Goal: Task Accomplishment & Management: Complete application form

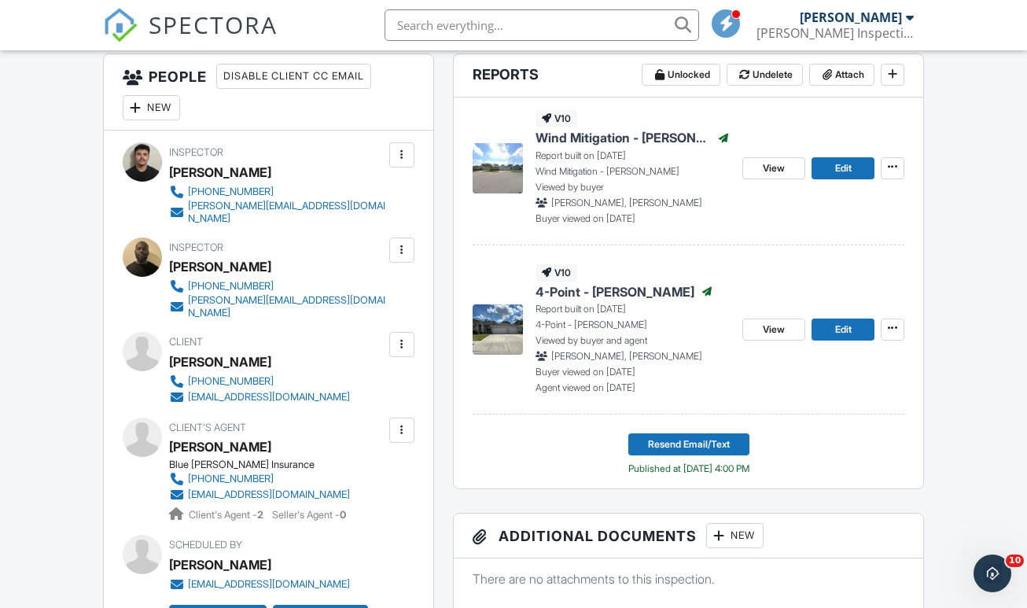
scroll to position [434, 0]
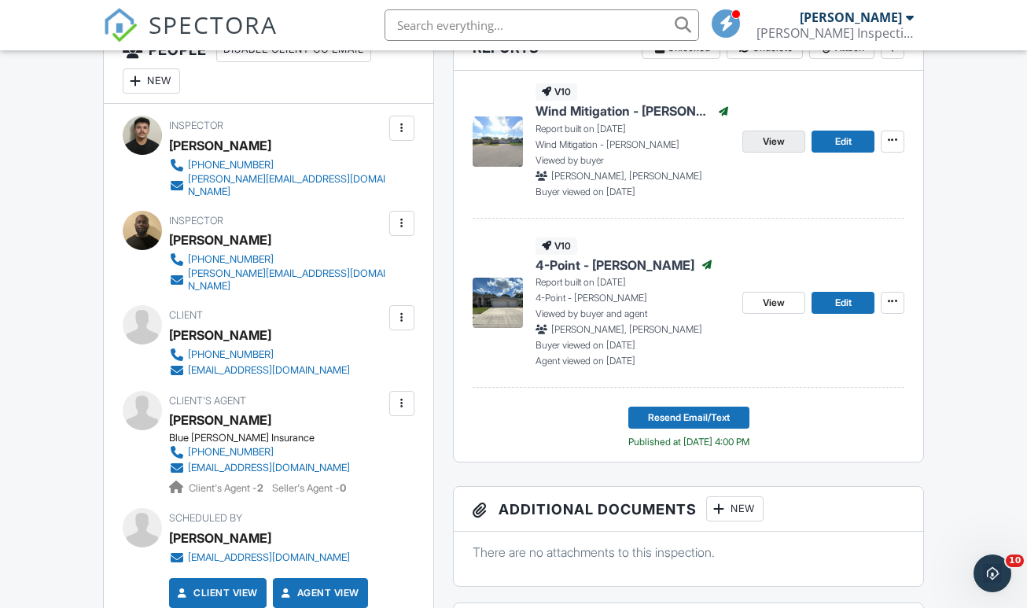
click at [763, 149] on span "View" at bounding box center [774, 142] width 22 height 16
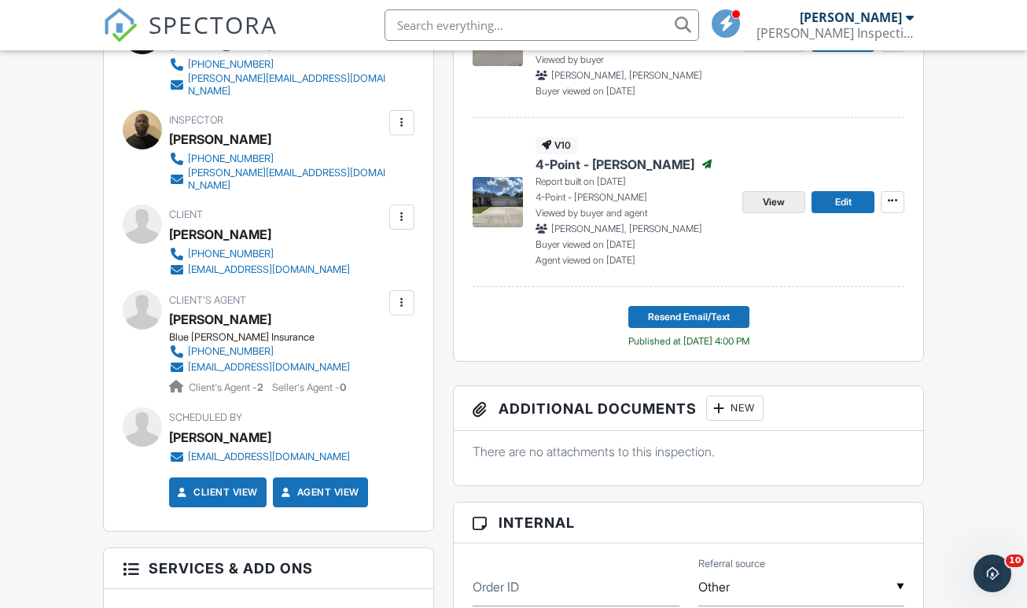
click at [789, 213] on link "View" at bounding box center [773, 202] width 63 height 22
click at [232, 33] on span "SPECTORA" at bounding box center [213, 24] width 129 height 33
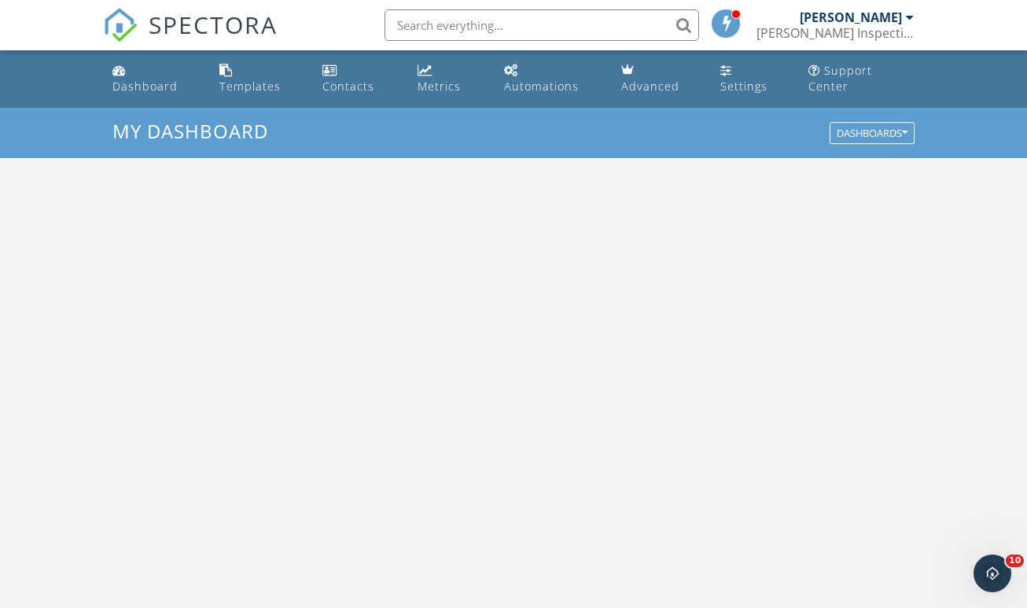
scroll to position [1432, 1028]
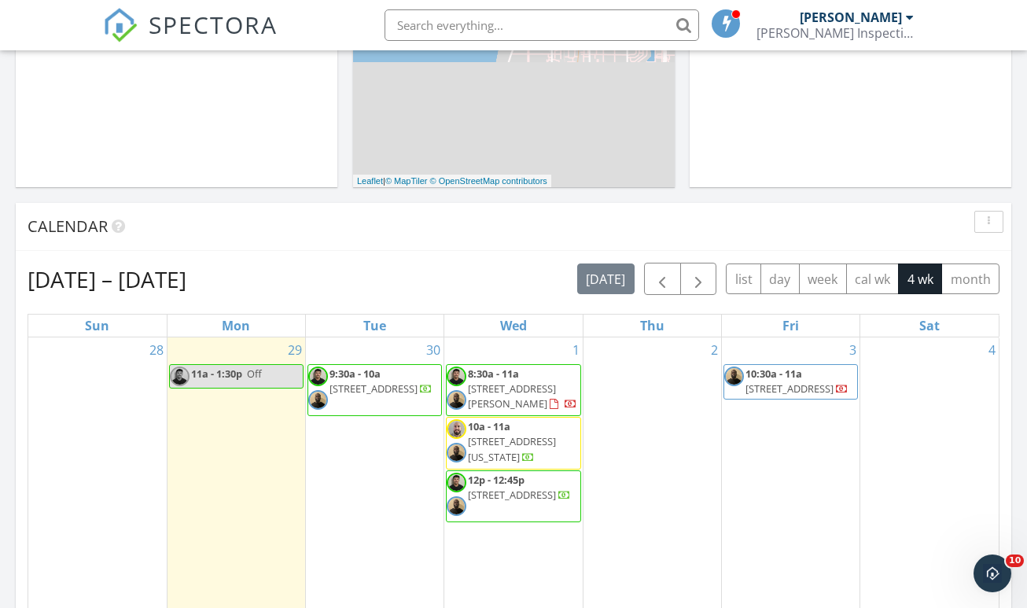
scroll to position [507, 0]
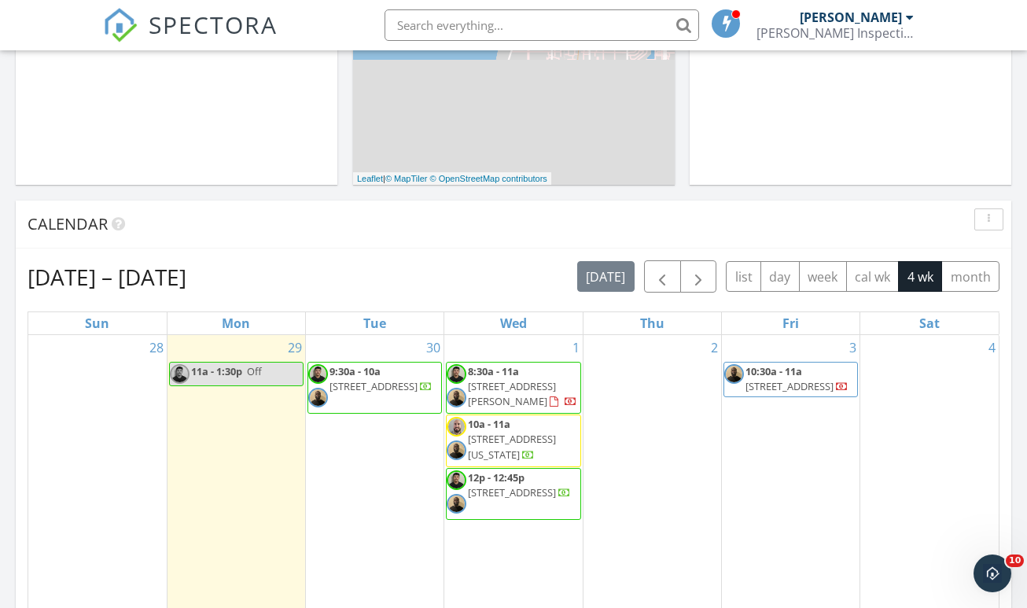
click at [174, 226] on div "Calendar" at bounding box center [513, 224] width 995 height 48
click at [1005, 2] on nav "SPECTORA Chris Russell Russell Inspections Role: Inspector Dashboard New Inspec…" at bounding box center [513, 25] width 1027 height 50
click at [391, 446] on div "30 9:30a - 10a 28 Michiana Dr, Terra Ceia 34250" at bounding box center [375, 503] width 138 height 336
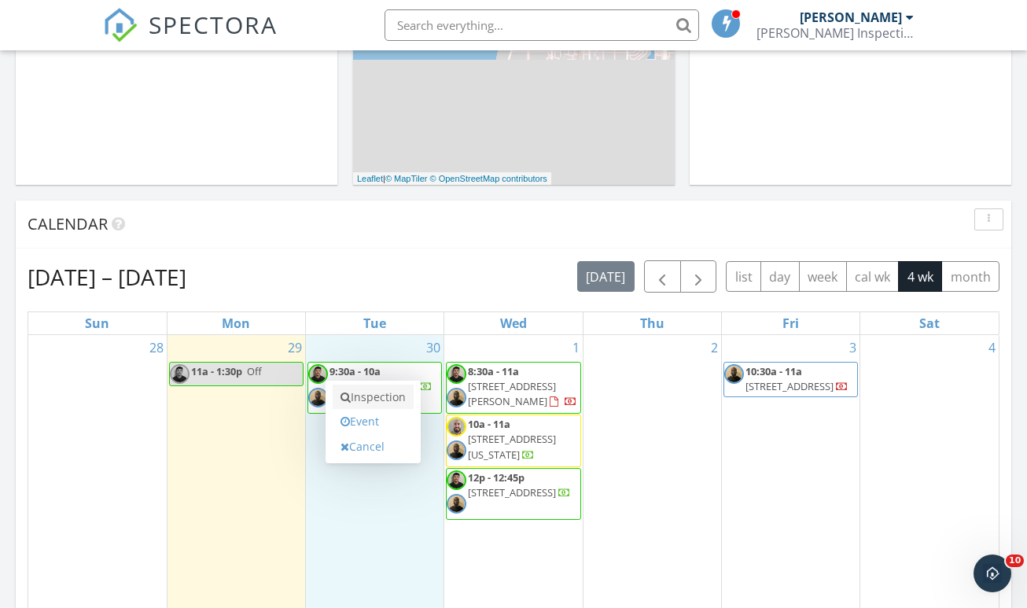
click at [385, 384] on link "Inspection" at bounding box center [373, 396] width 81 height 25
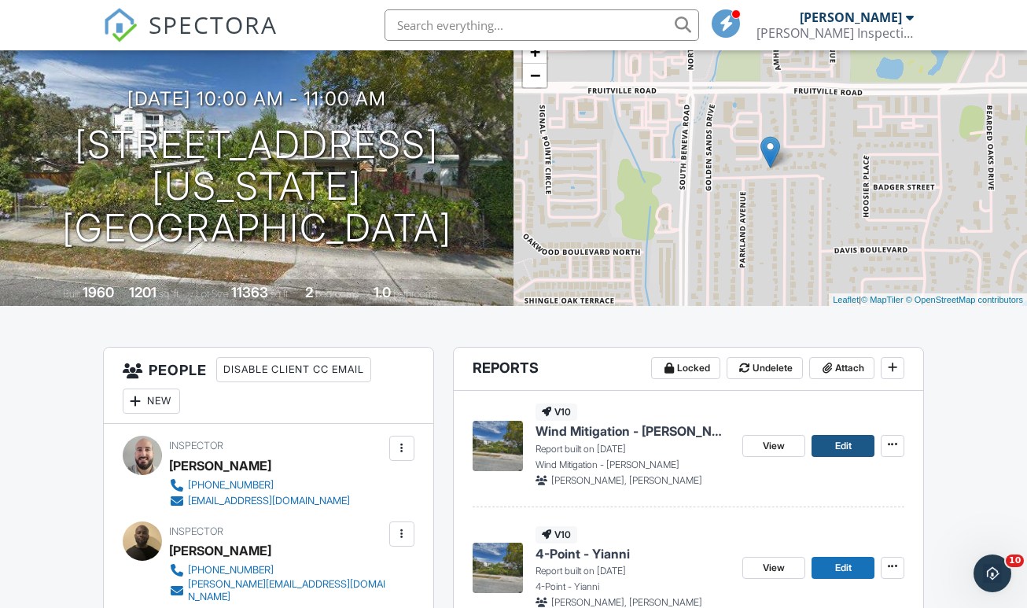
click at [844, 454] on span "Edit" at bounding box center [843, 446] width 17 height 16
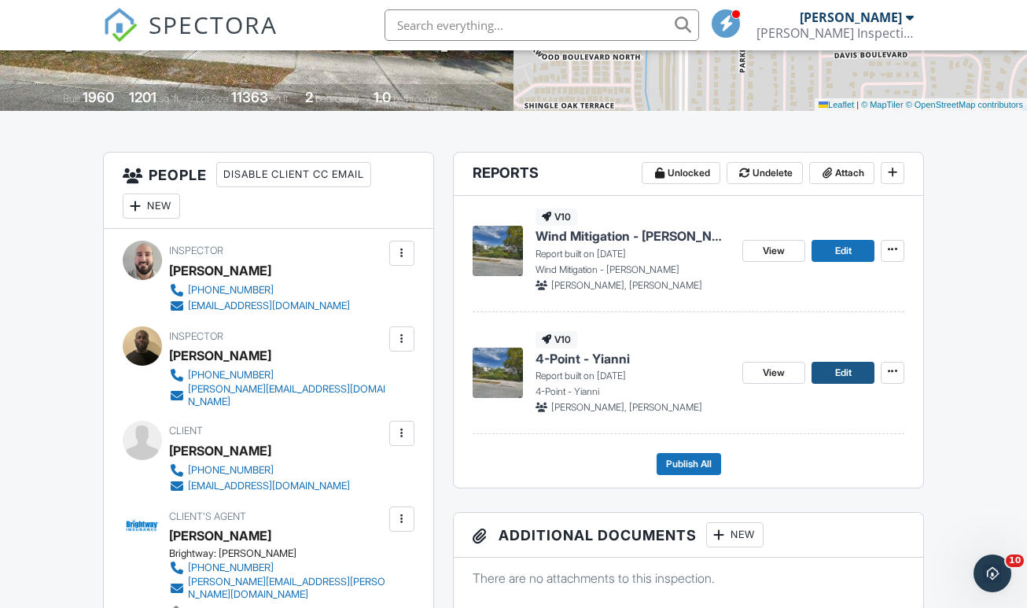
click at [847, 381] on span "Edit" at bounding box center [843, 373] width 17 height 16
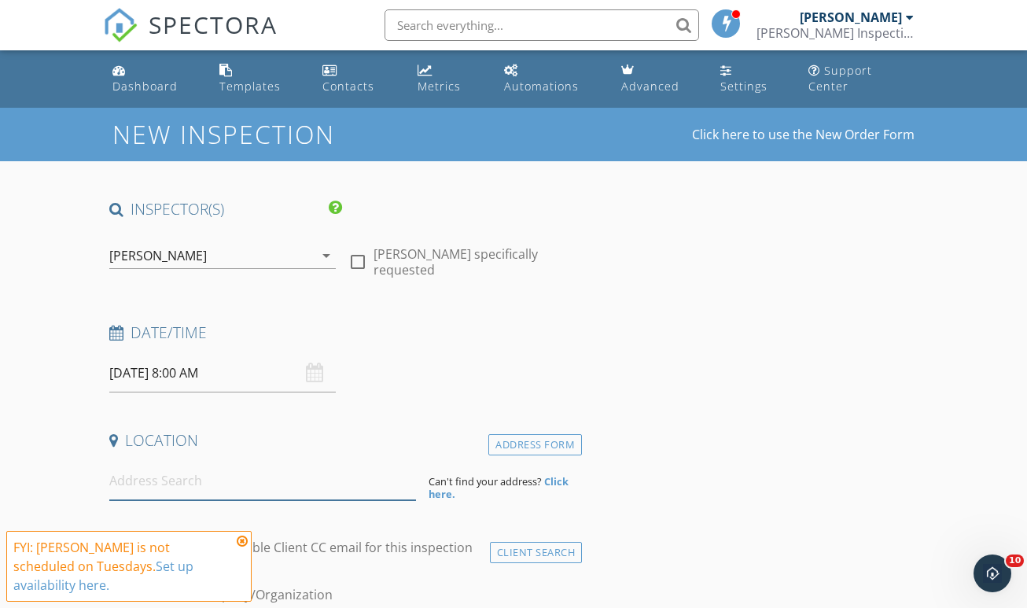
click at [182, 474] on input at bounding box center [262, 480] width 307 height 39
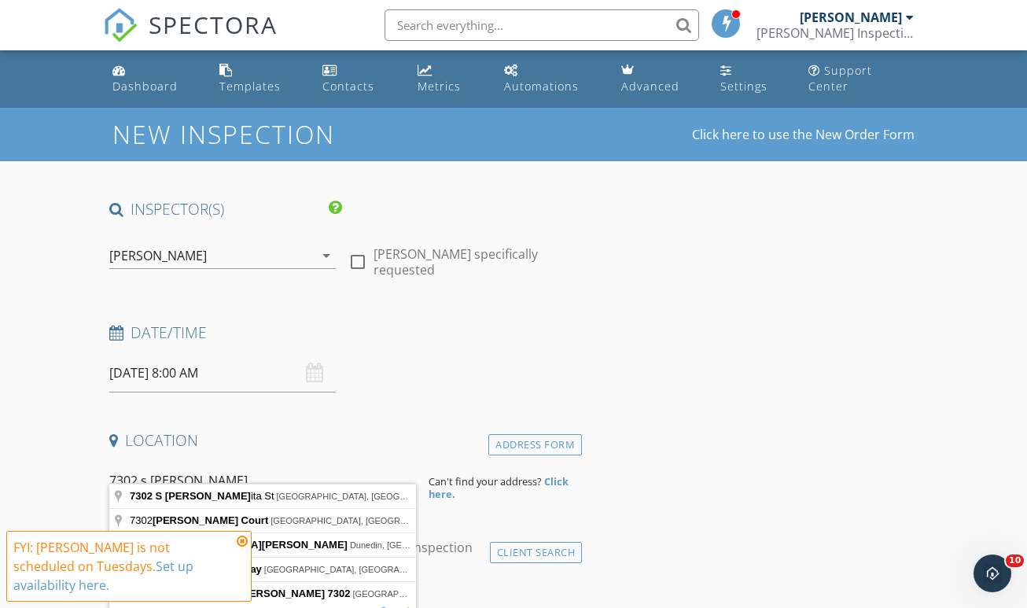
type input "[STREET_ADDRESS][PERSON_NAME]"
drag, startPoint x: 188, startPoint y: 491, endPoint x: 240, endPoint y: 491, distance: 51.9
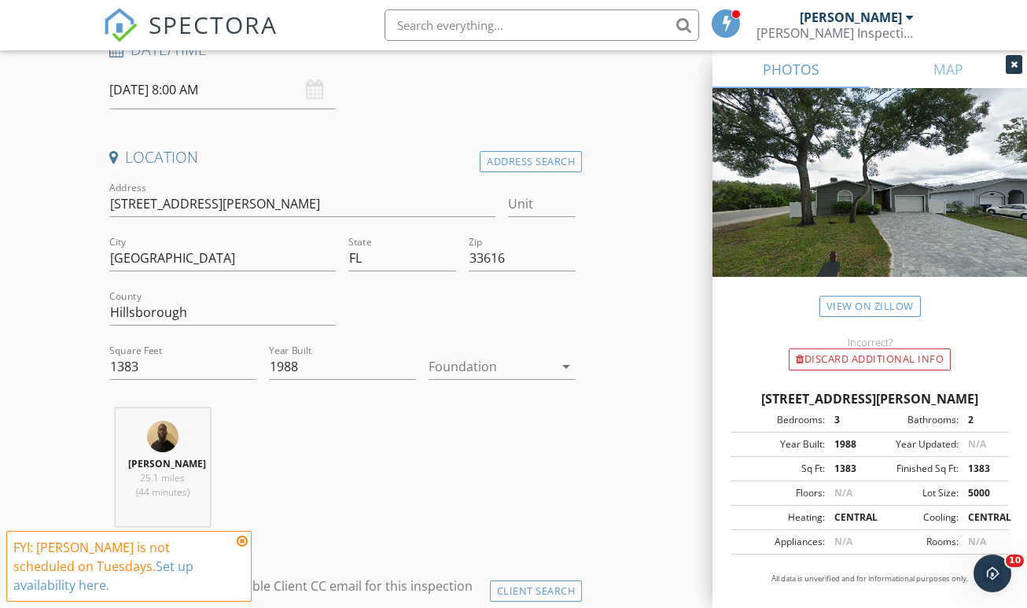
scroll to position [333, 0]
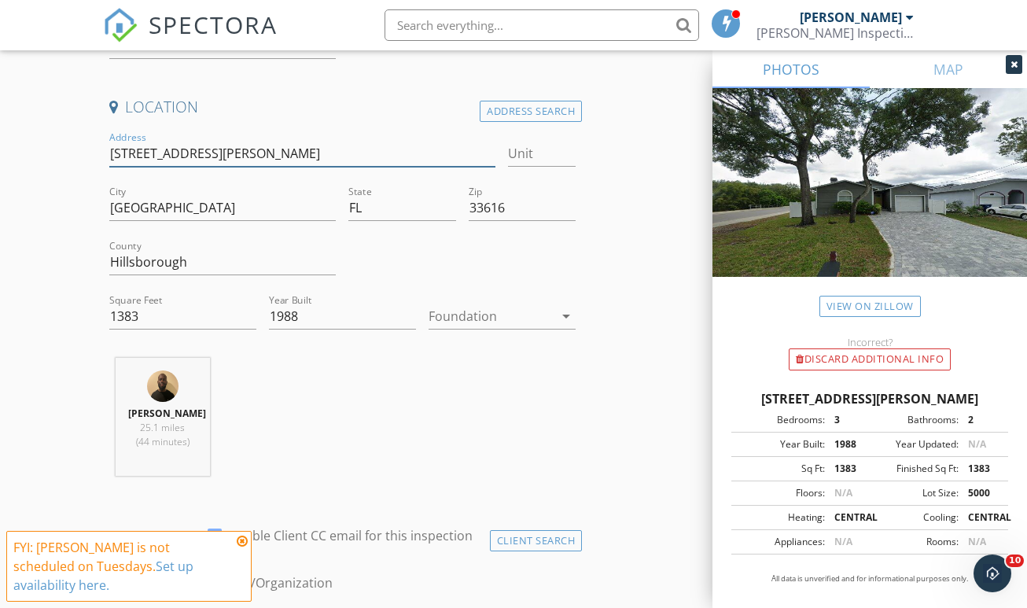
click at [174, 143] on input "[STREET_ADDRESS][PERSON_NAME]" at bounding box center [302, 154] width 387 height 26
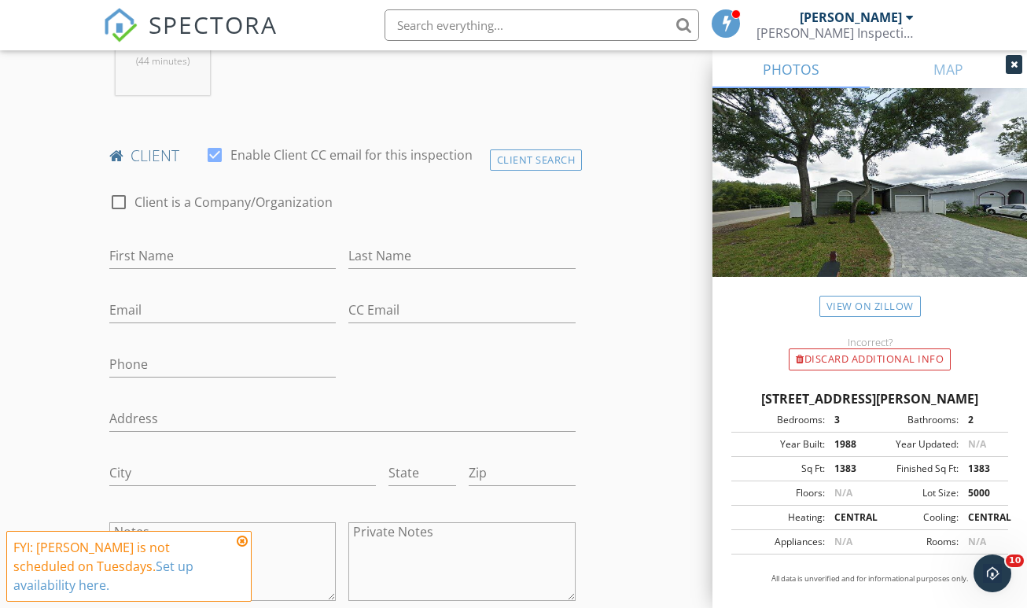
scroll to position [758, 0]
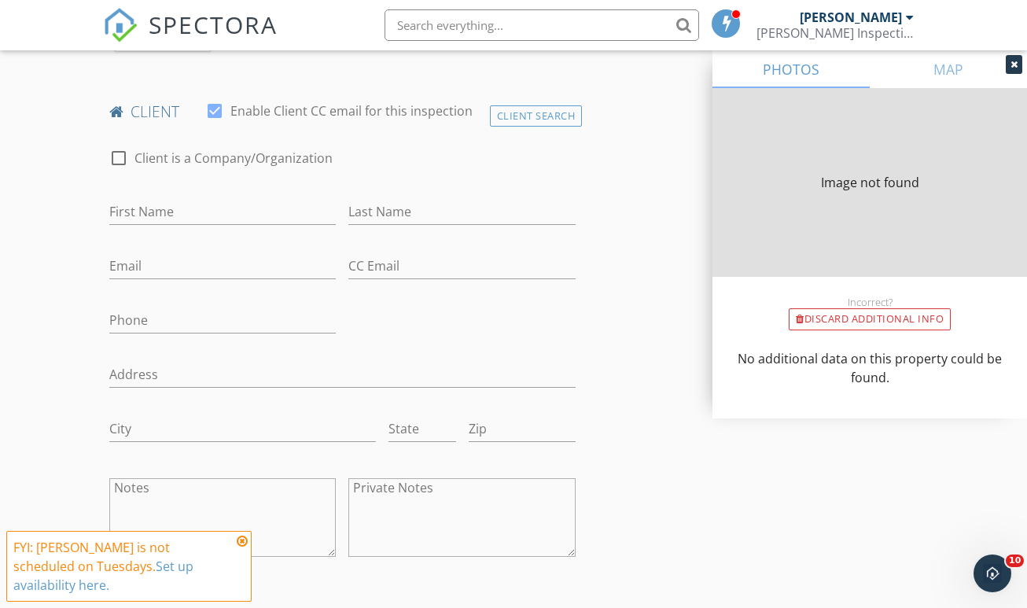
click at [182, 209] on div "First Name" at bounding box center [222, 220] width 227 height 42
type input "1383"
type input "1988"
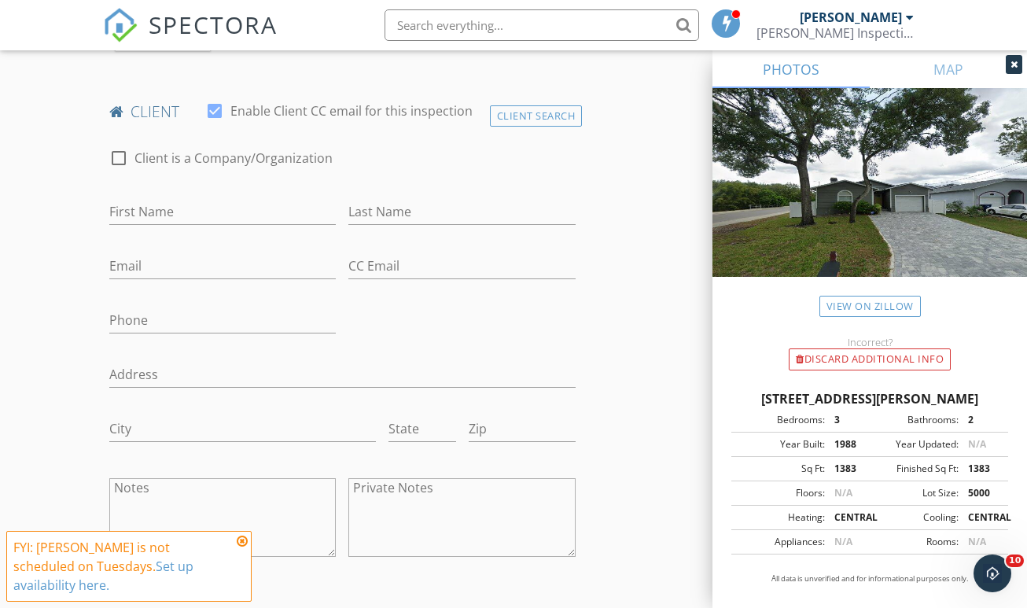
click at [177, 189] on div "First Name" at bounding box center [222, 214] width 227 height 51
type input "[PERSON_NAME]"
click at [145, 298] on div "Phone" at bounding box center [222, 323] width 227 height 51
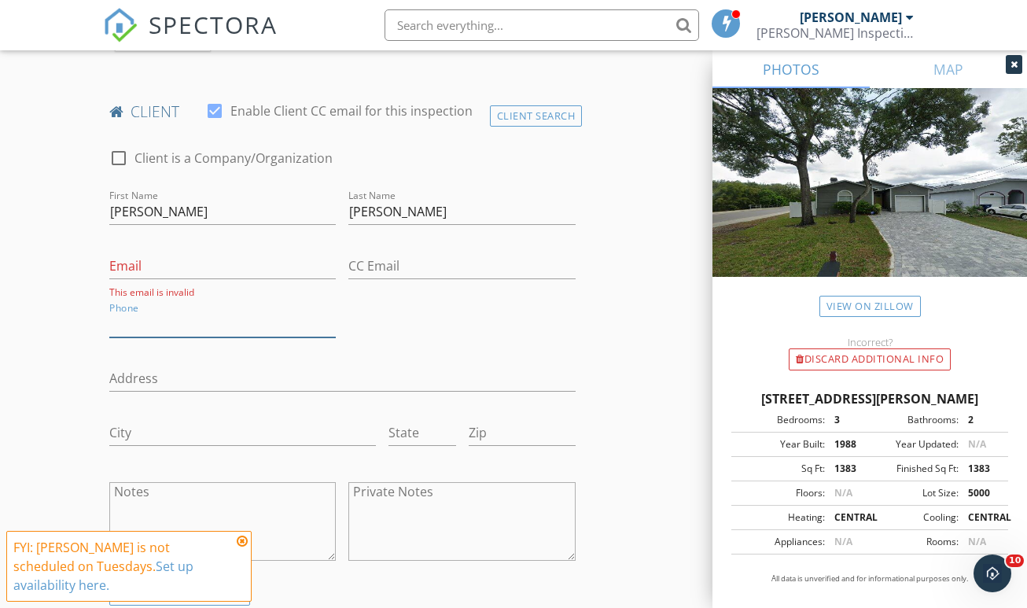
paste input "[PHONE_NUMBER]"
type input "[PHONE_NUMBER]"
click at [235, 253] on input "Email" at bounding box center [222, 266] width 227 height 26
paste input "[EMAIL_ADDRESS][DOMAIN_NAME]"
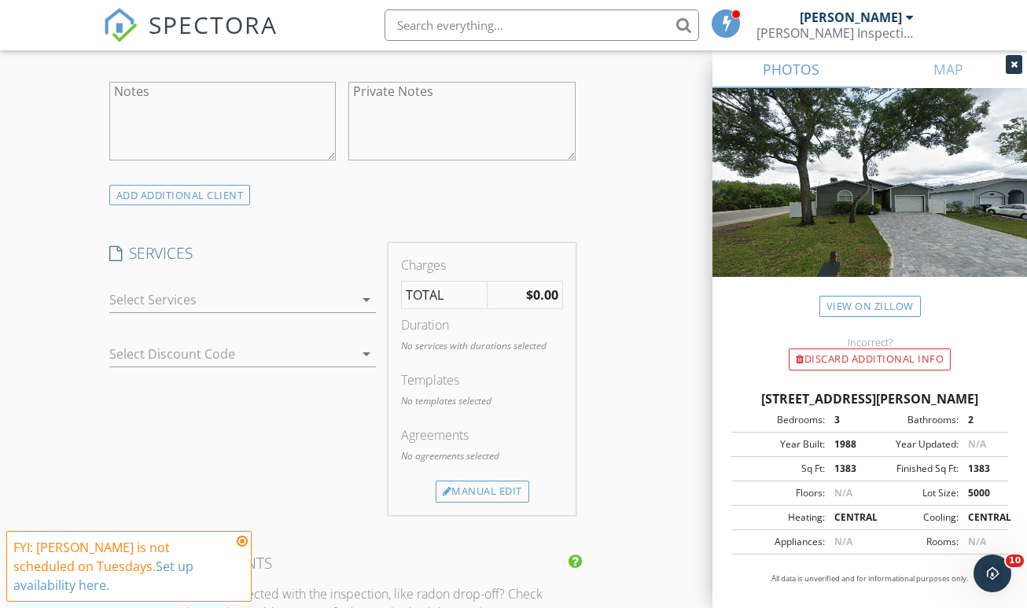
scroll to position [1182, 0]
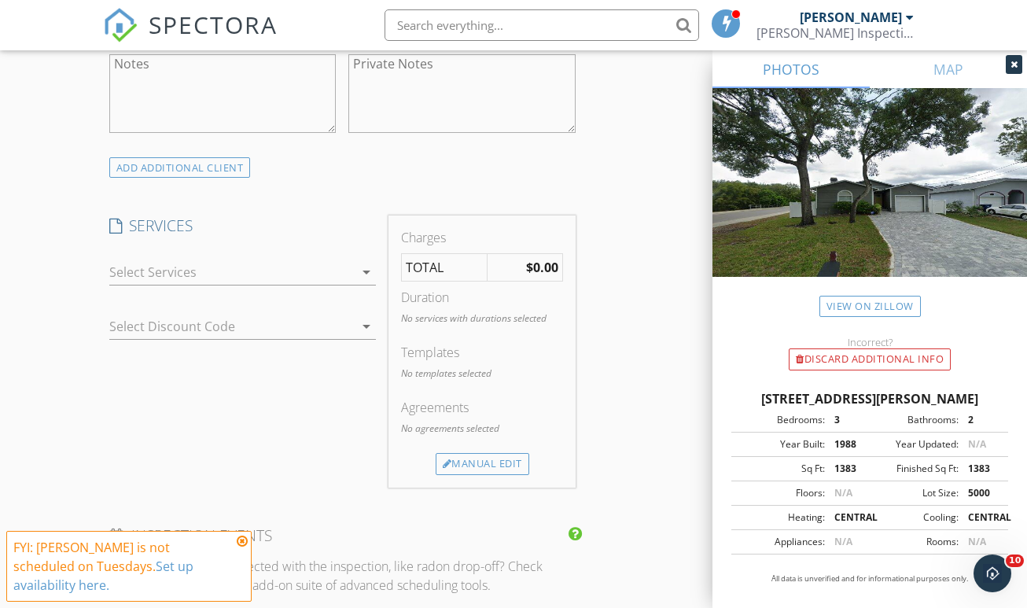
type input "[EMAIL_ADDRESS][DOMAIN_NAME]"
click at [212, 271] on div "arrow_drop_down" at bounding box center [242, 280] width 267 height 42
click at [213, 259] on div at bounding box center [231, 271] width 245 height 25
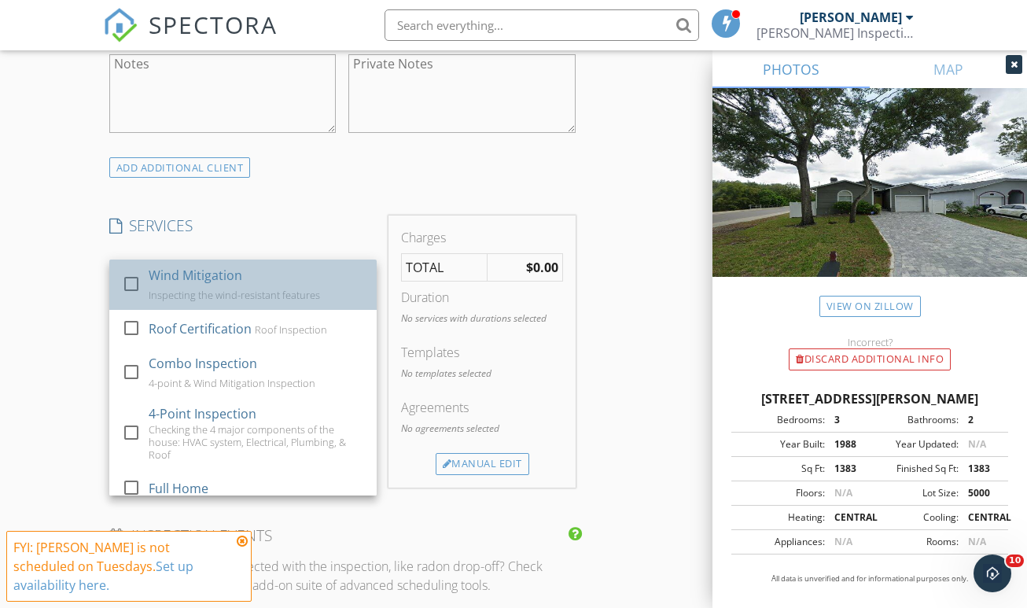
click at [163, 289] on div "Inspecting the wind-resistant features" at bounding box center [233, 295] width 171 height 13
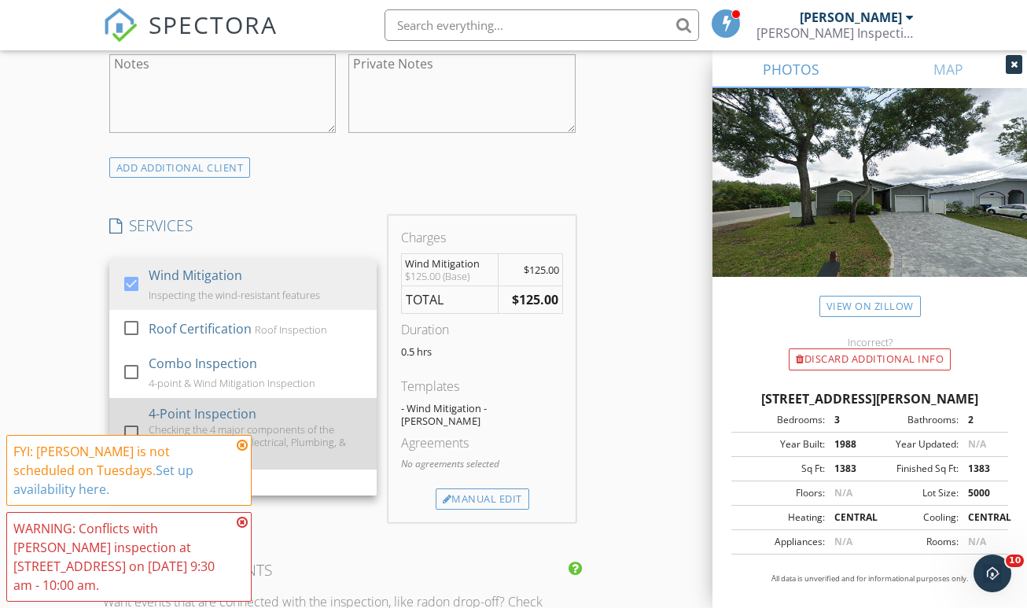
click at [160, 404] on div "4-Point Inspection" at bounding box center [202, 413] width 108 height 19
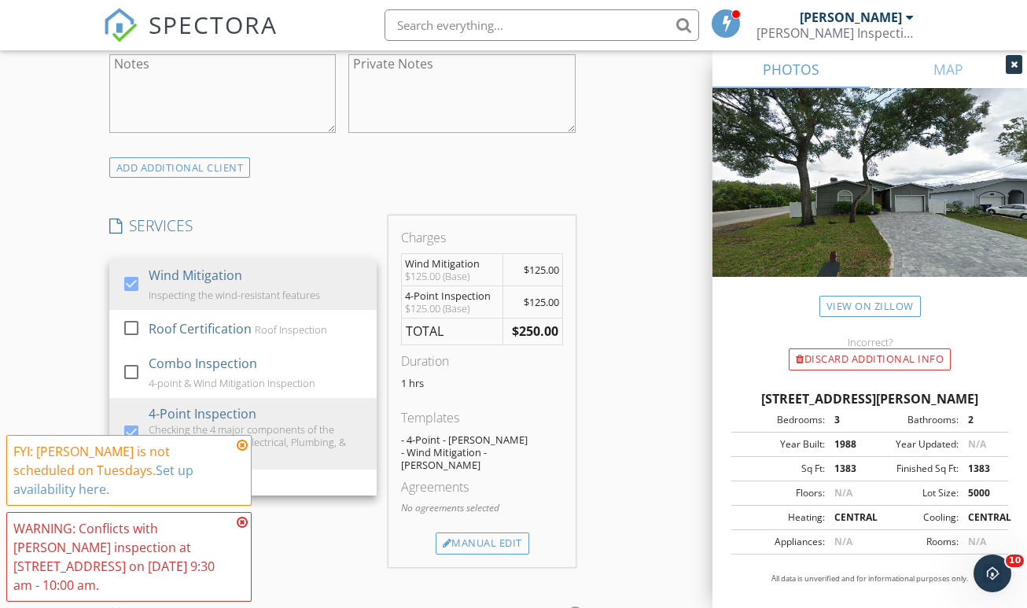
click at [84, 373] on div "New Inspection Click here to use the New Order Form INSPECTOR(S) check_box Chri…" at bounding box center [513, 338] width 1027 height 2825
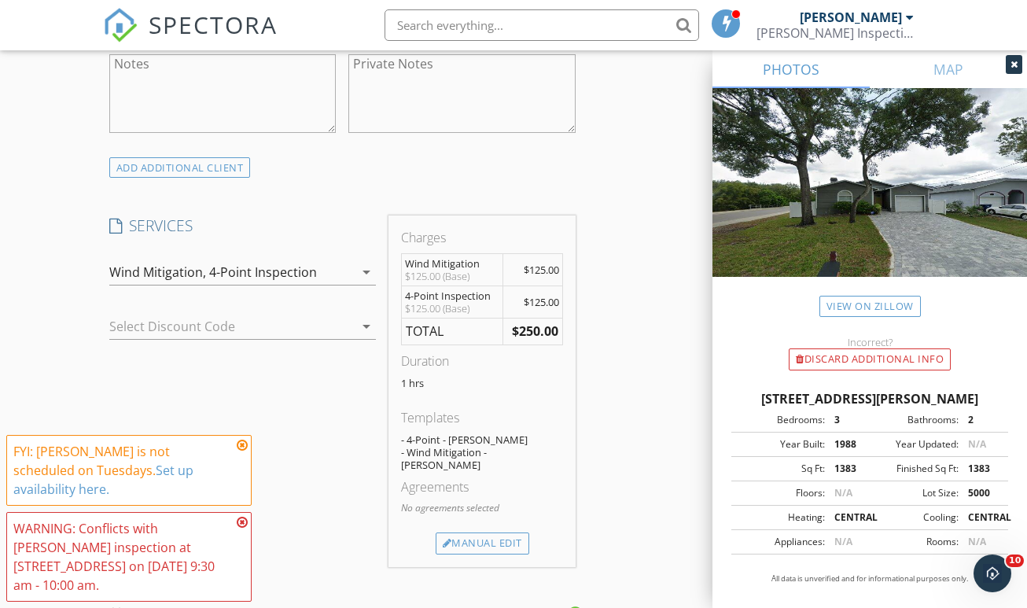
click at [167, 317] on div at bounding box center [220, 326] width 223 height 25
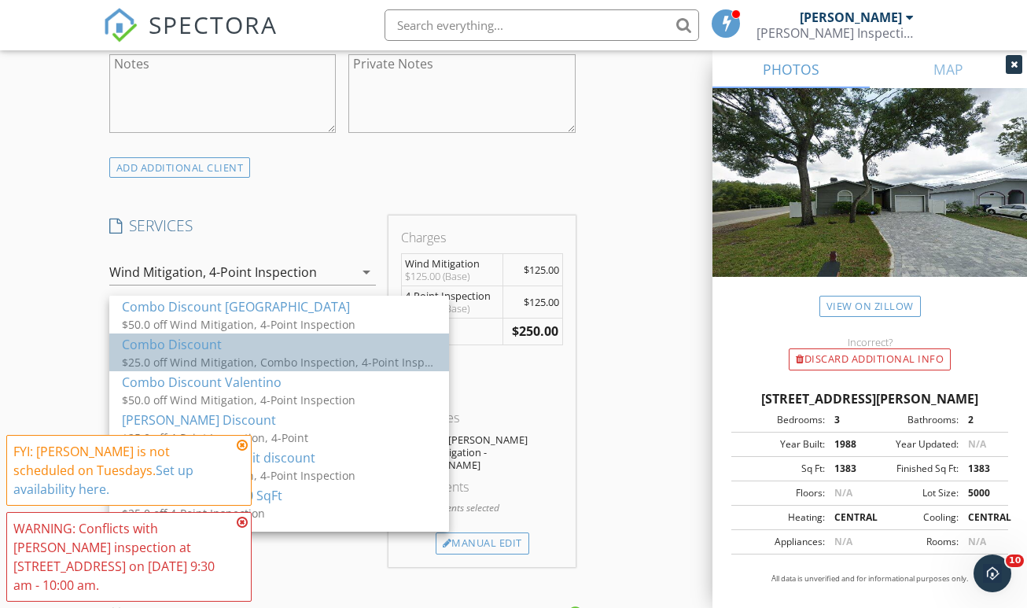
click at [171, 349] on div "Combo Discount" at bounding box center [279, 344] width 314 height 19
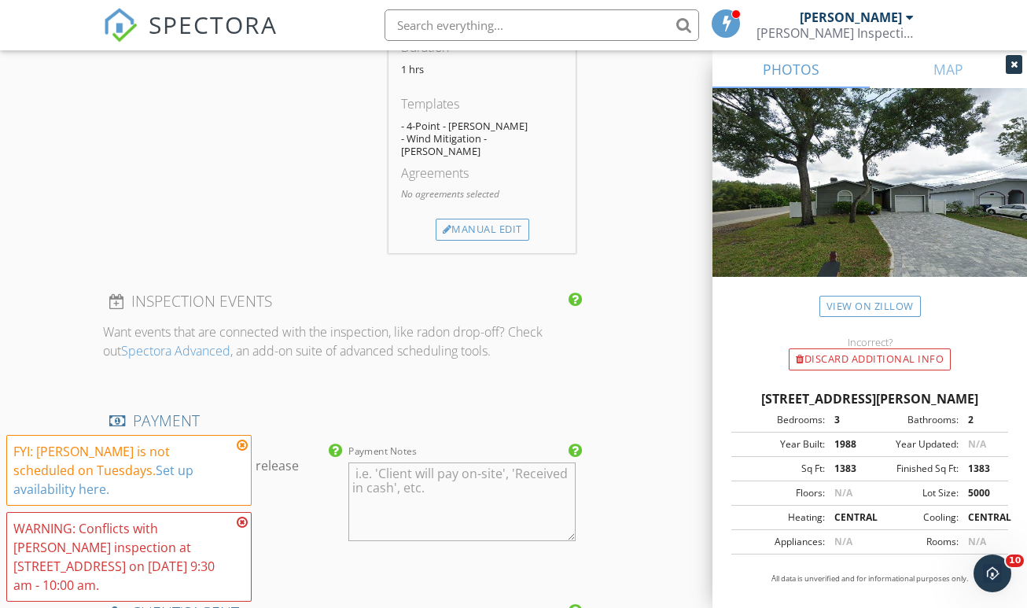
scroll to position [1815, 0]
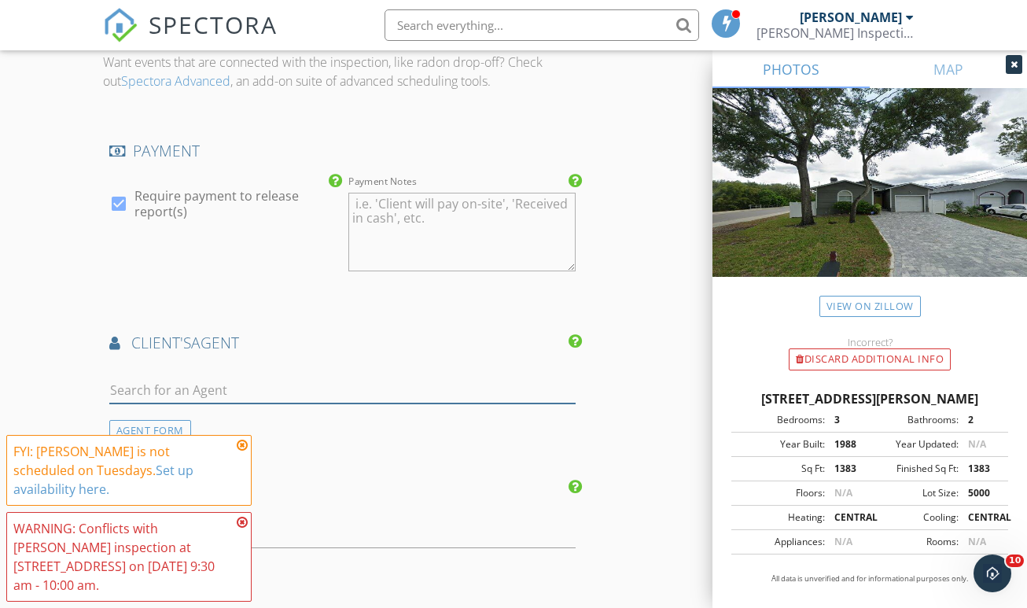
click at [244, 377] on input "text" at bounding box center [342, 390] width 466 height 26
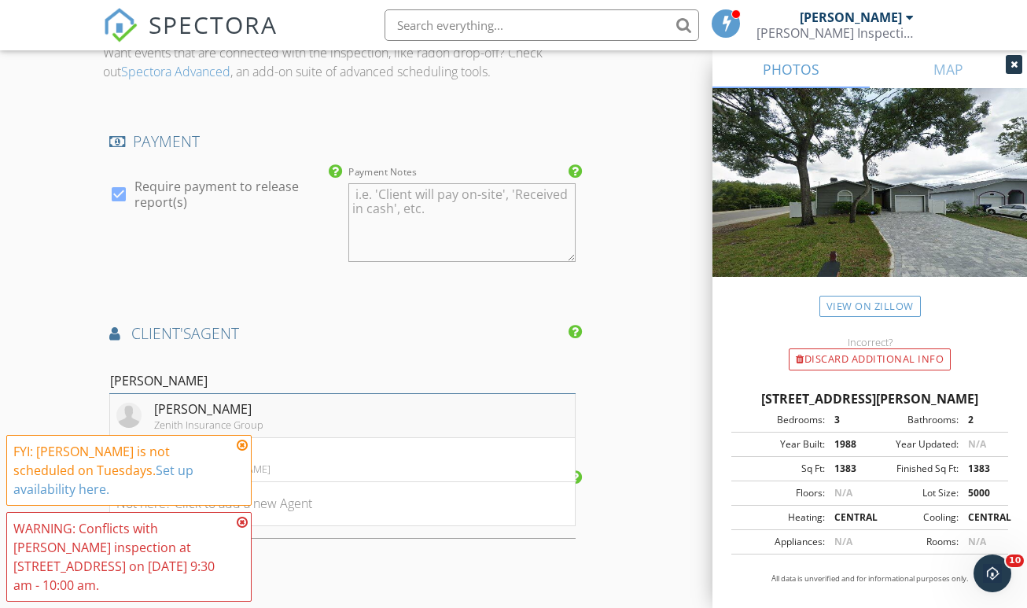
scroll to position [1852, 0]
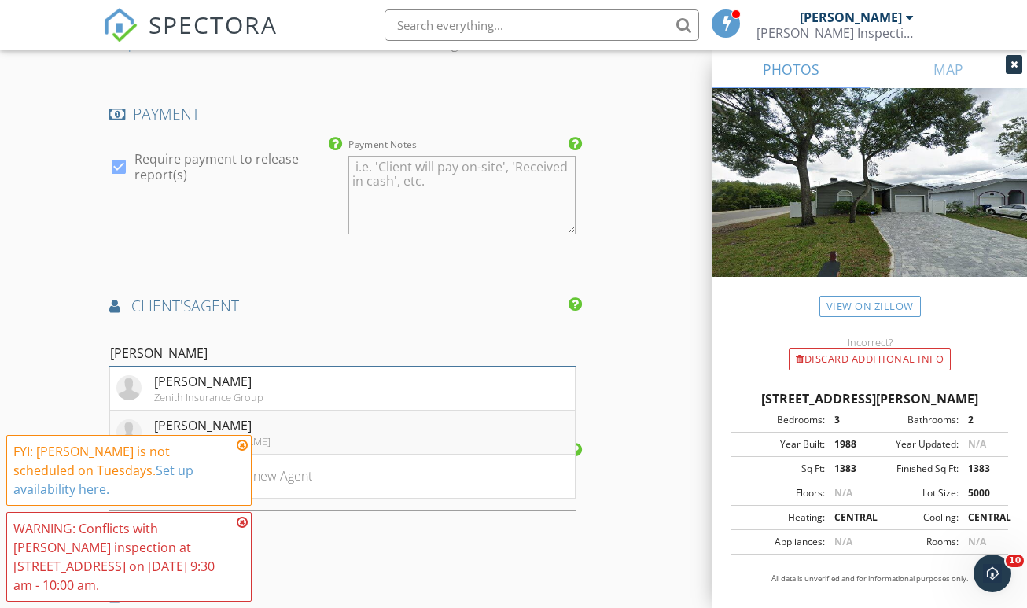
type input "[PERSON_NAME]"
click at [284, 410] on li "Matthew Dziczek All State: Bart Zirkle" at bounding box center [342, 432] width 465 height 44
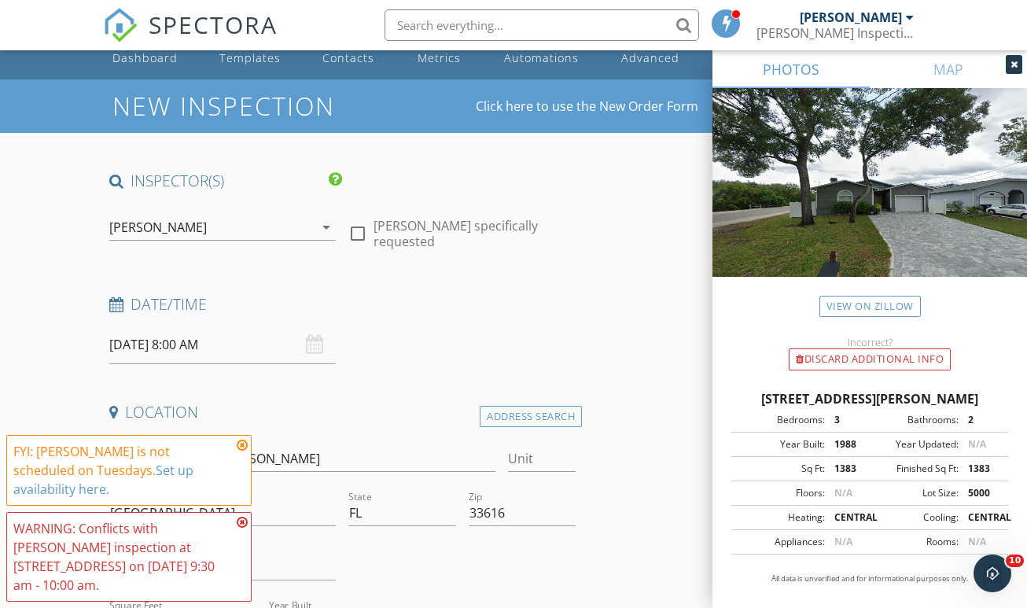
scroll to position [72, 0]
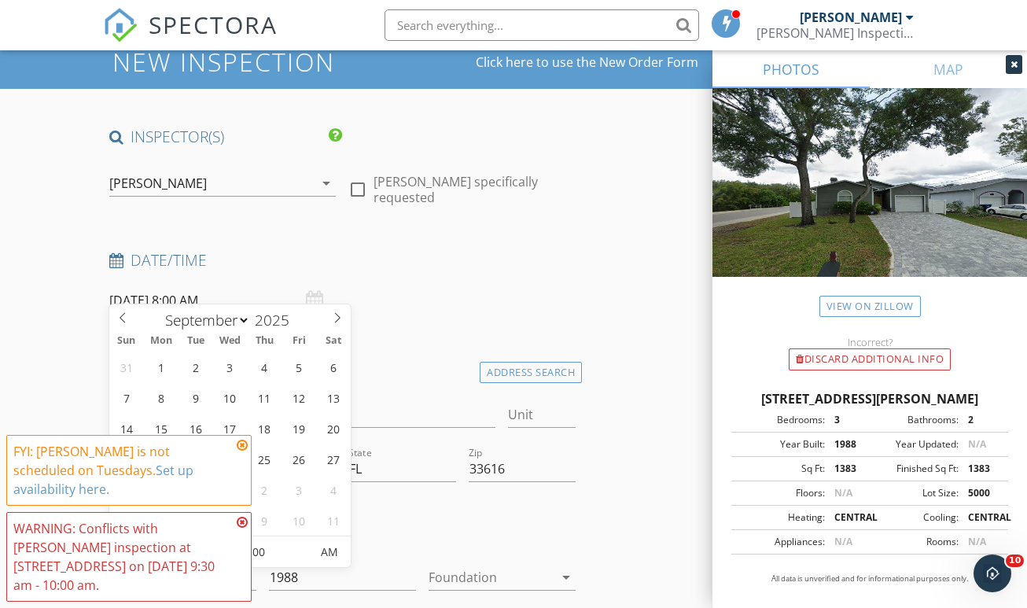
click at [147, 281] on input "09/30/2025 8:00 AM" at bounding box center [222, 300] width 227 height 39
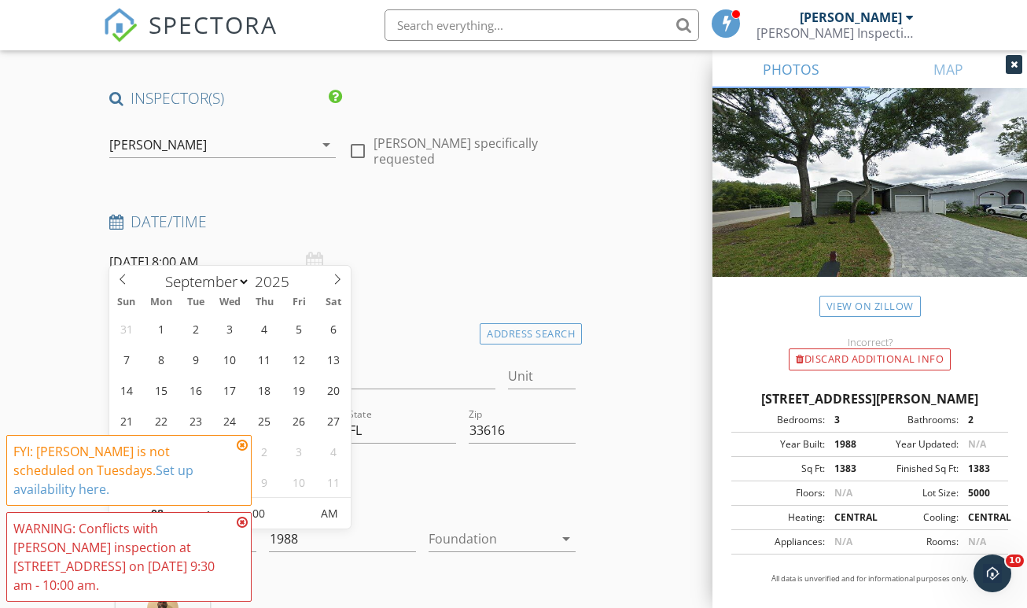
scroll to position [224, 0]
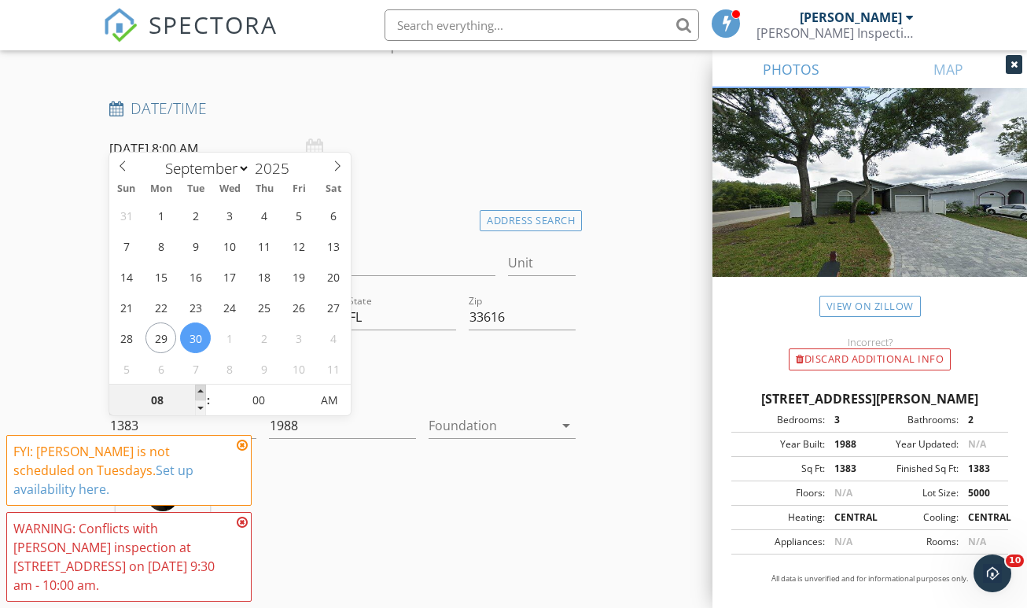
type input "09"
type input "09/30/2025 9:00 AM"
click at [199, 390] on span at bounding box center [200, 392] width 11 height 16
type input "10"
type input "09/30/2025 10:00 AM"
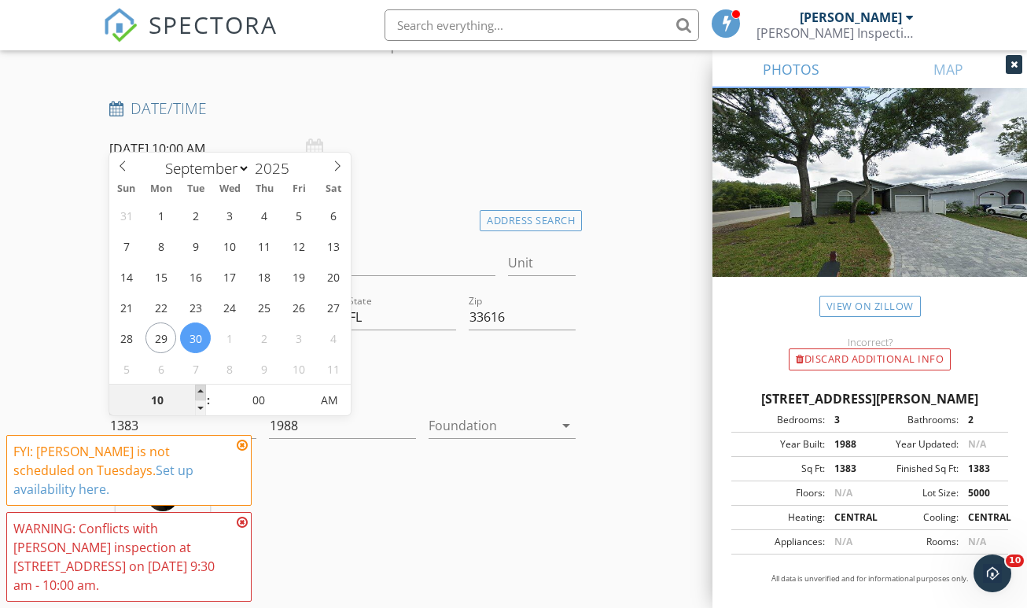
click at [199, 390] on span at bounding box center [200, 392] width 11 height 16
type input "11"
type input "[DATE] 11:00 AM"
click at [199, 390] on span at bounding box center [200, 392] width 11 height 16
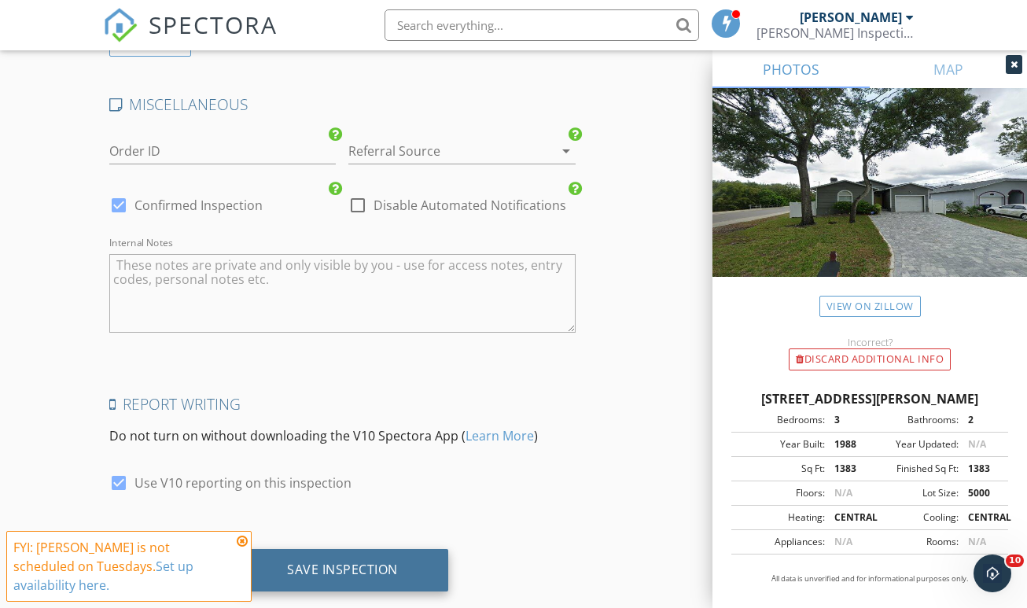
scroll to position [2808, 0]
click at [359, 563] on div "Save Inspection" at bounding box center [342, 571] width 111 height 16
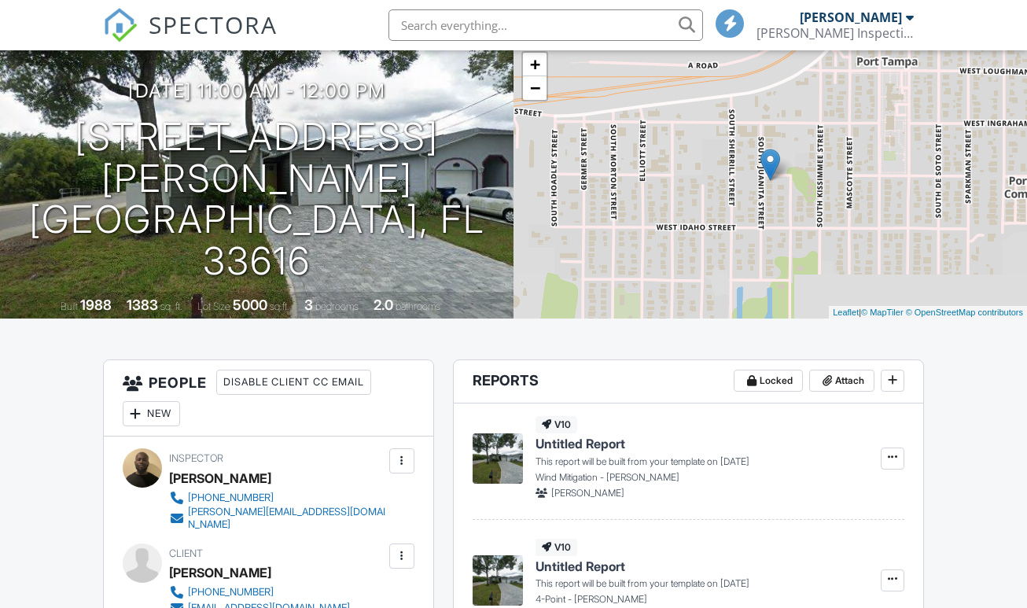
scroll to position [208, 0]
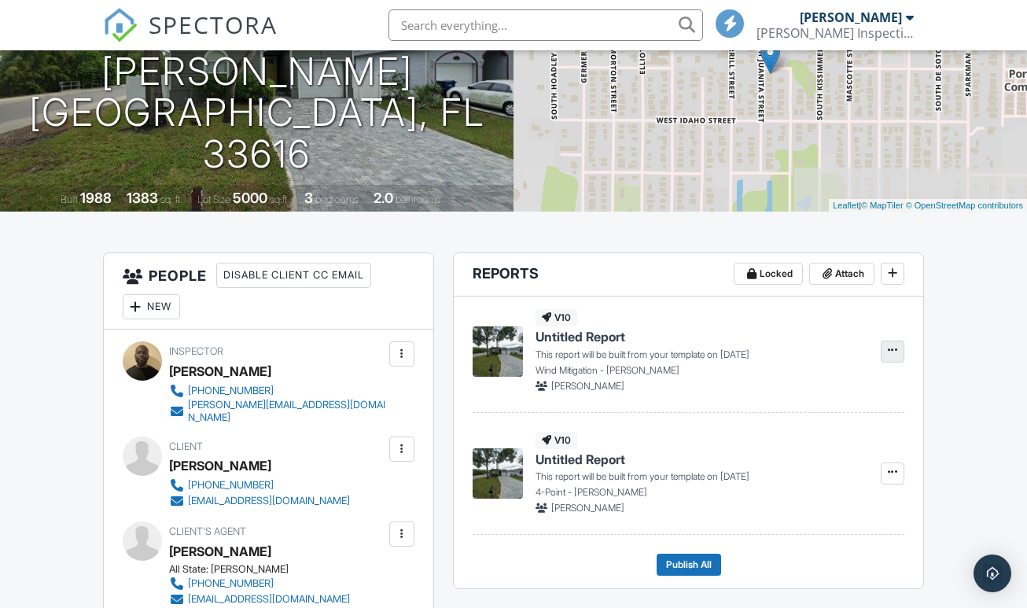
click at [893, 362] on button at bounding box center [893, 351] width 24 height 22
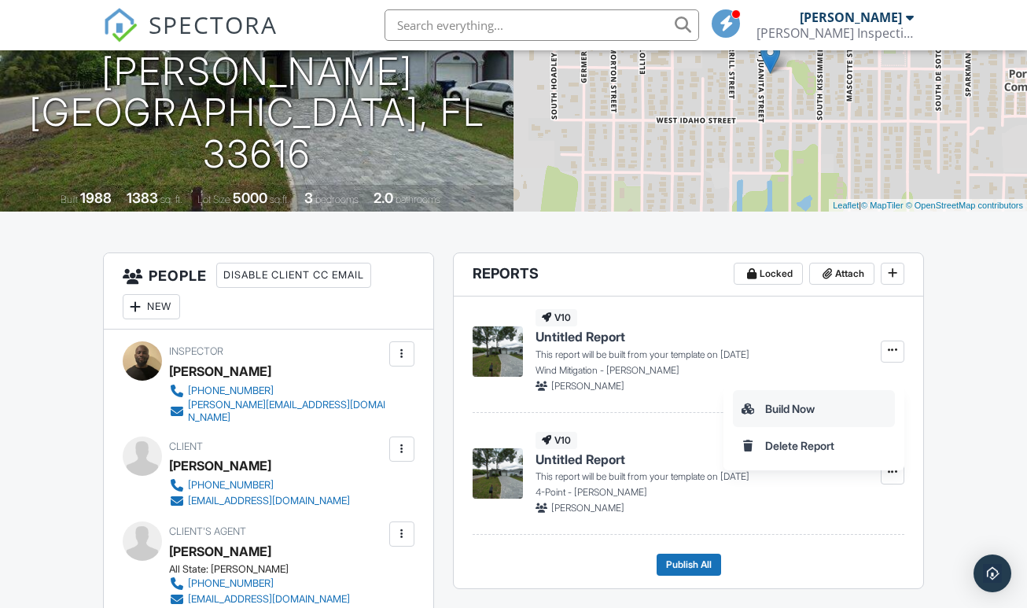
click at [861, 415] on label "Build Now" at bounding box center [814, 408] width 162 height 37
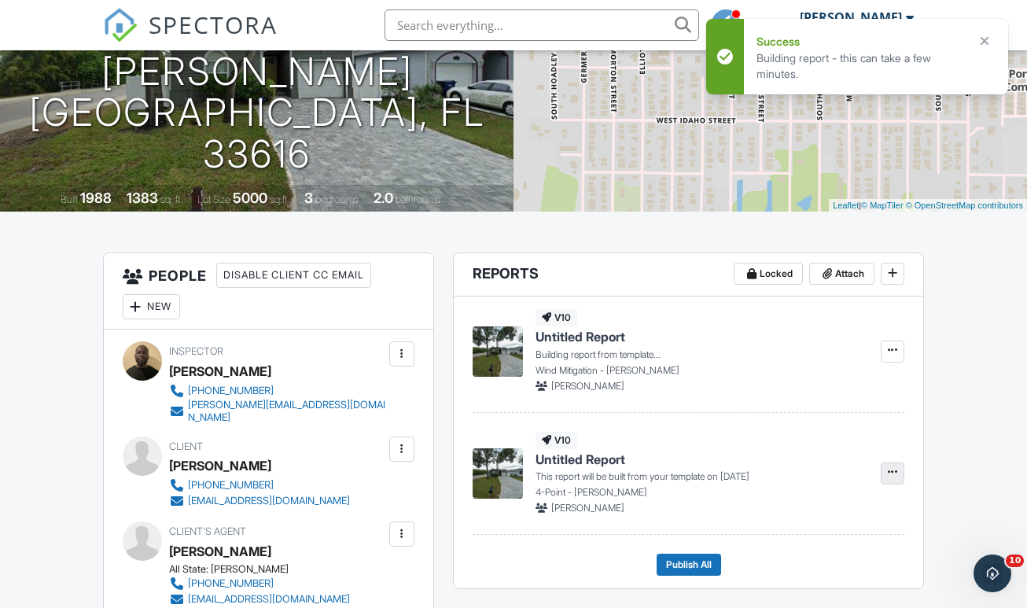
click at [890, 477] on icon at bounding box center [892, 471] width 9 height 11
click at [858, 522] on label "Build Now" at bounding box center [814, 530] width 162 height 37
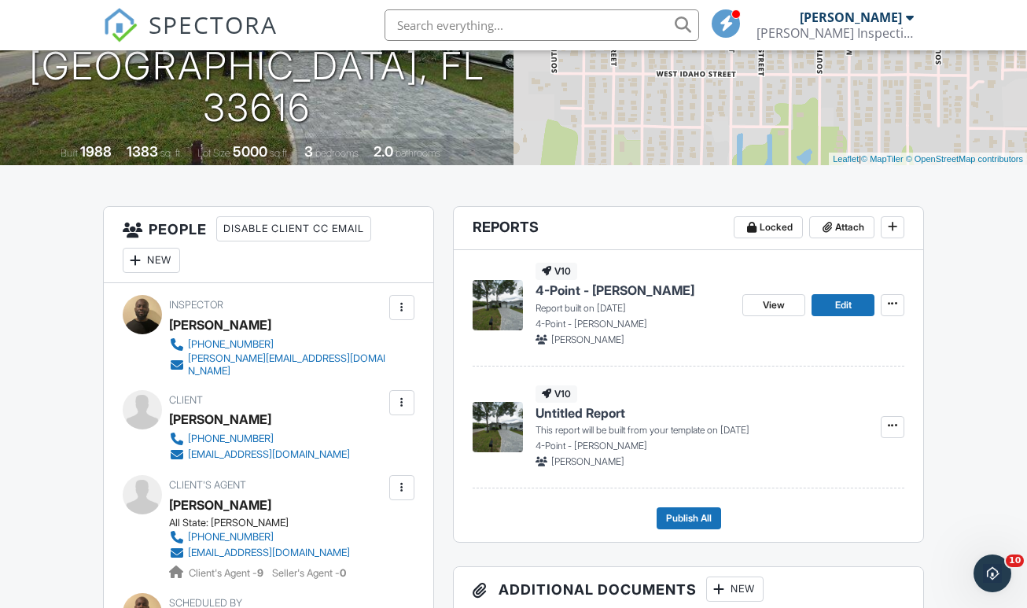
scroll to position [265, 0]
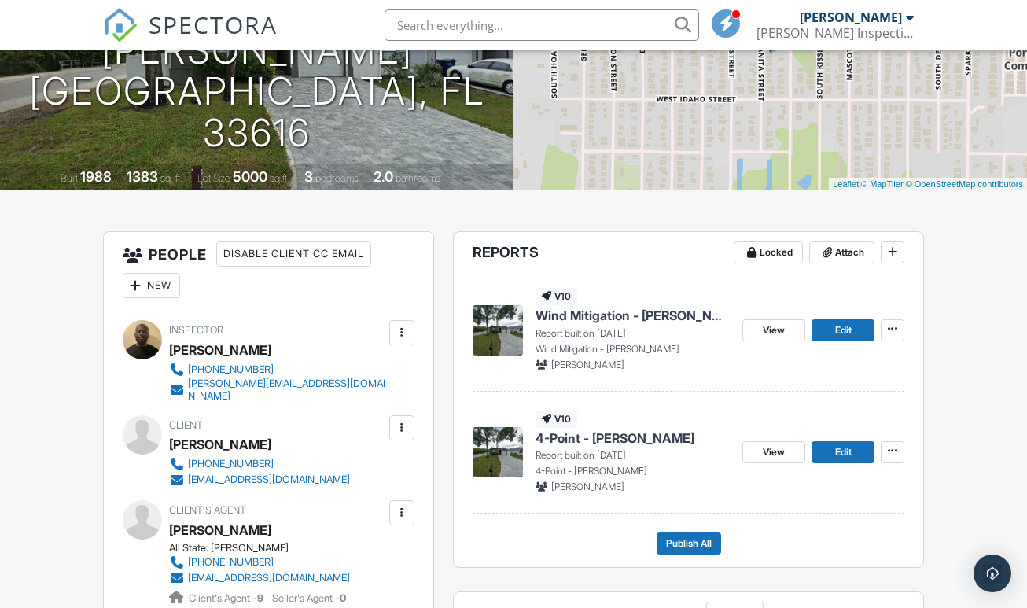
scroll to position [230, 0]
click at [843, 341] on link "Edit" at bounding box center [842, 330] width 63 height 22
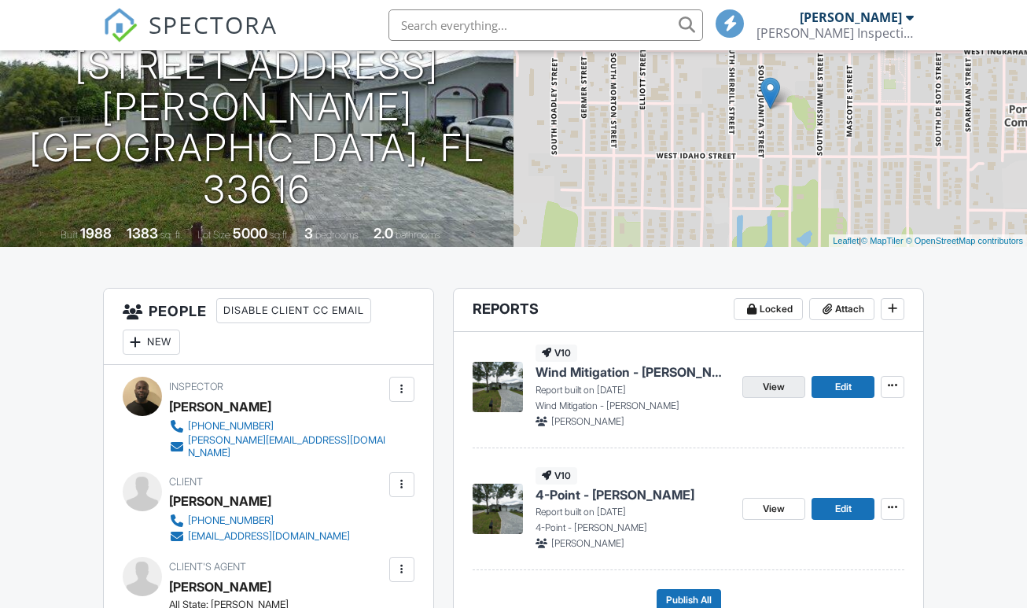
scroll to position [173, 0]
click at [863, 516] on link "Edit" at bounding box center [842, 509] width 63 height 22
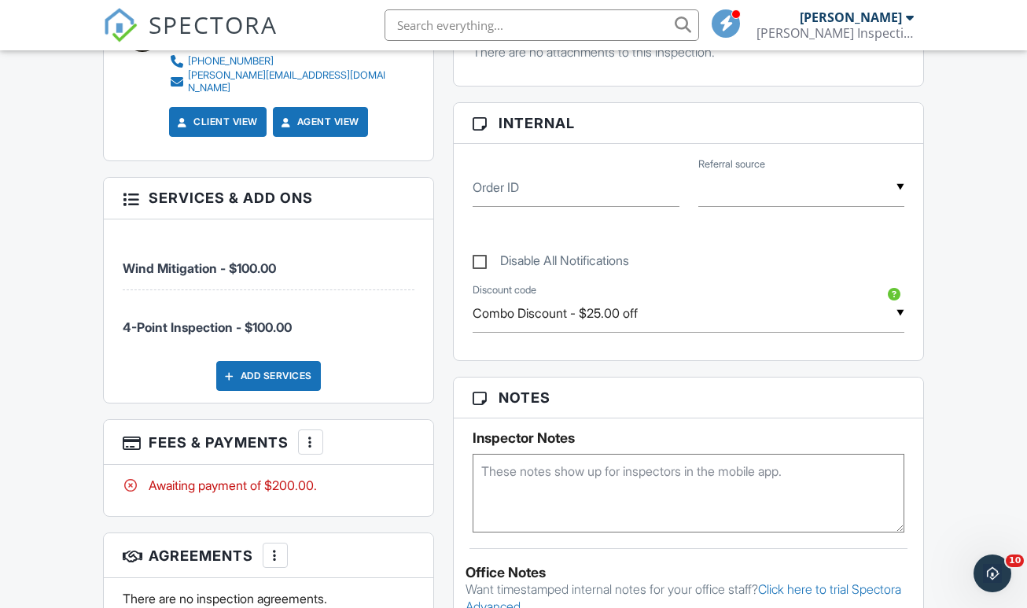
click at [536, 494] on textarea at bounding box center [688, 493] width 432 height 79
type textarea "New Panel - 2022 New Water Heater - 2020"
click at [451, 341] on div "Reports Locked Attach New Wind Mitigation - William Wind Mitigation - William E…" at bounding box center [688, 344] width 490 height 1436
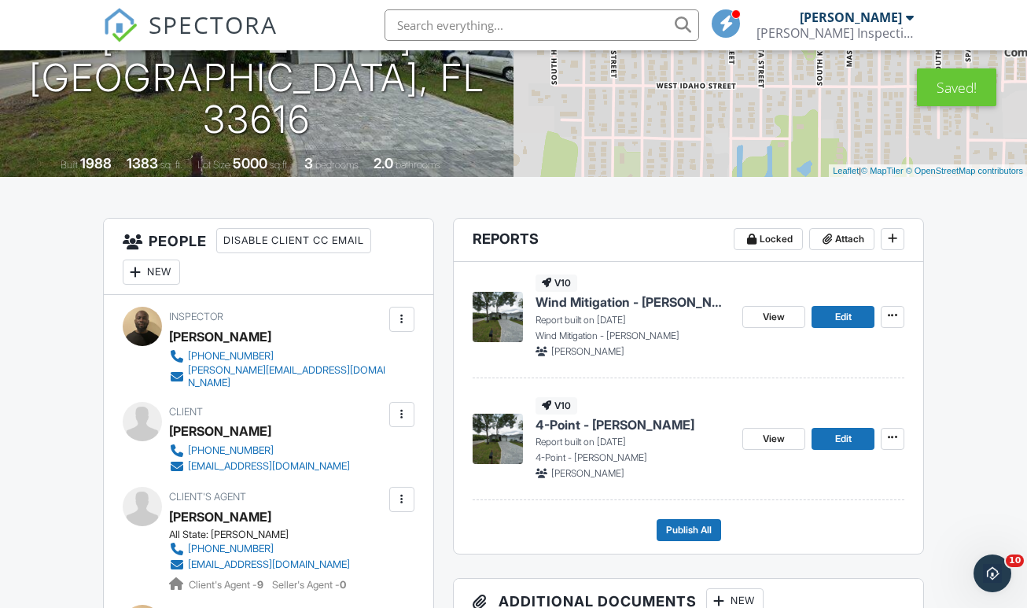
scroll to position [98, 0]
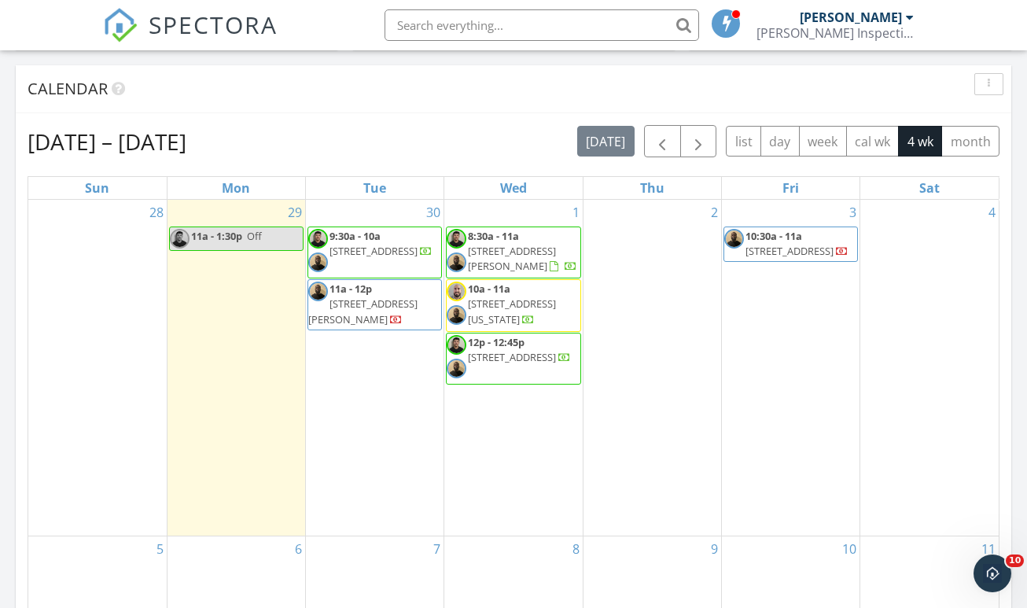
scroll to position [642, 0]
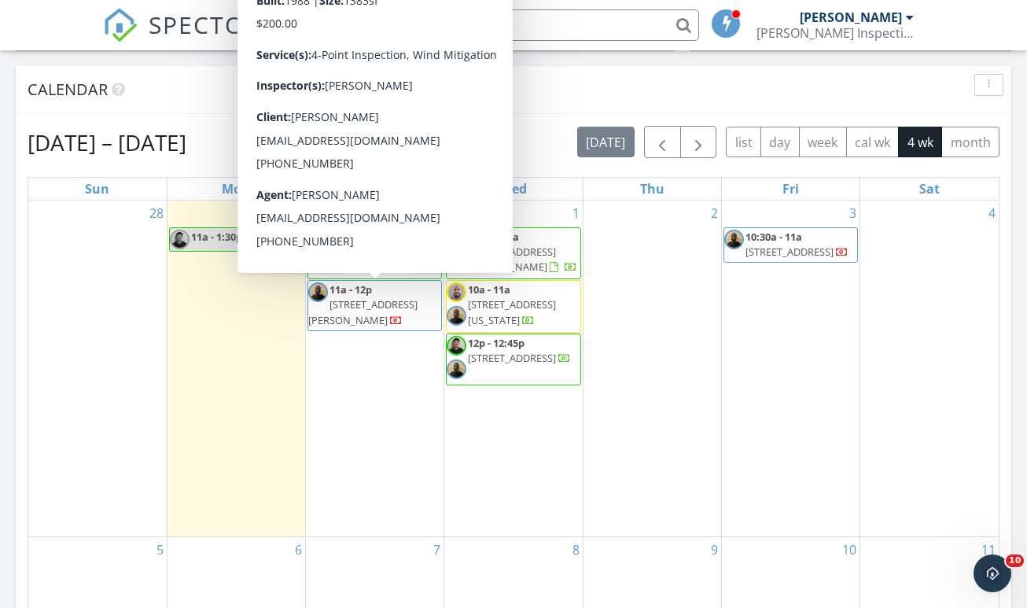
click at [390, 314] on div at bounding box center [396, 321] width 13 height 15
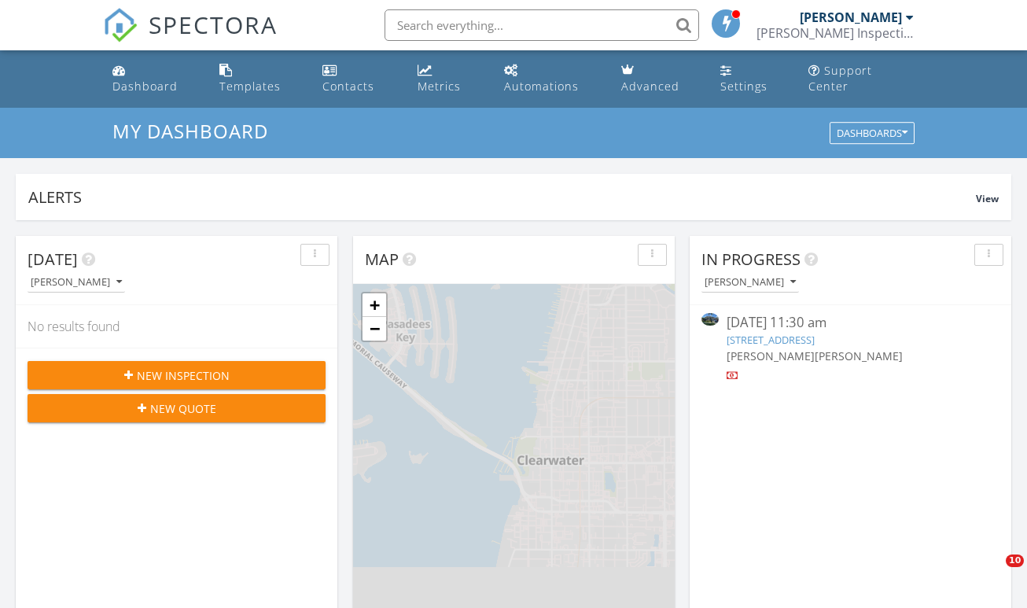
scroll to position [1432, 1028]
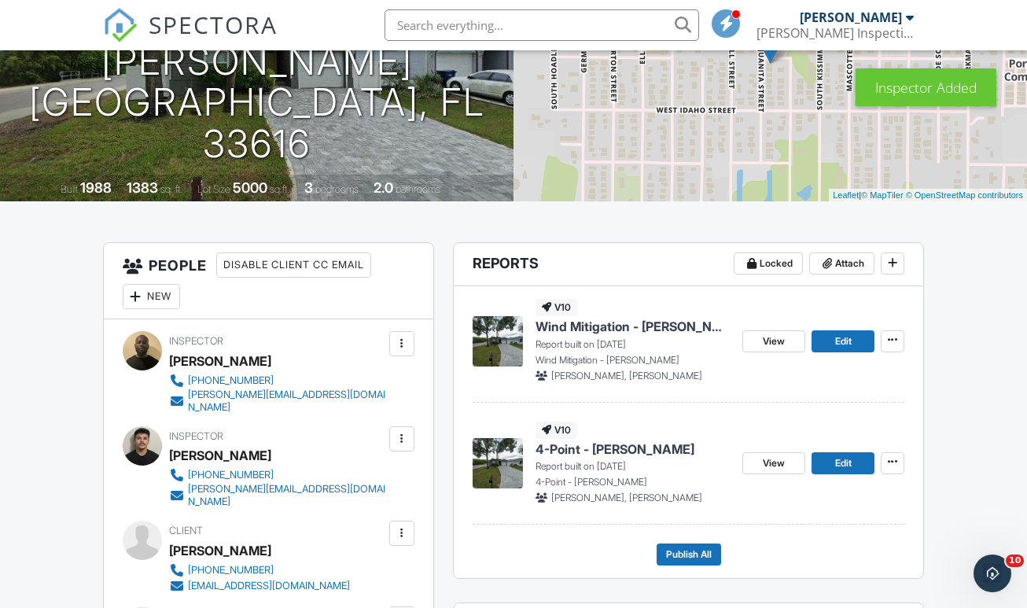
click at [402, 451] on div at bounding box center [401, 438] width 25 height 25
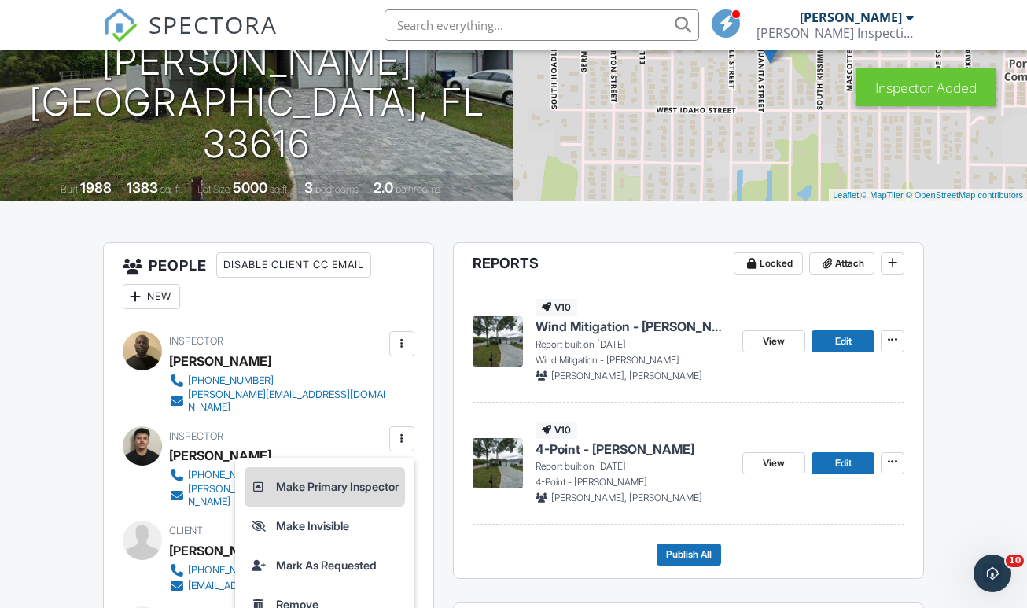
click at [389, 483] on li "Make Primary Inspector" at bounding box center [324, 486] width 160 height 39
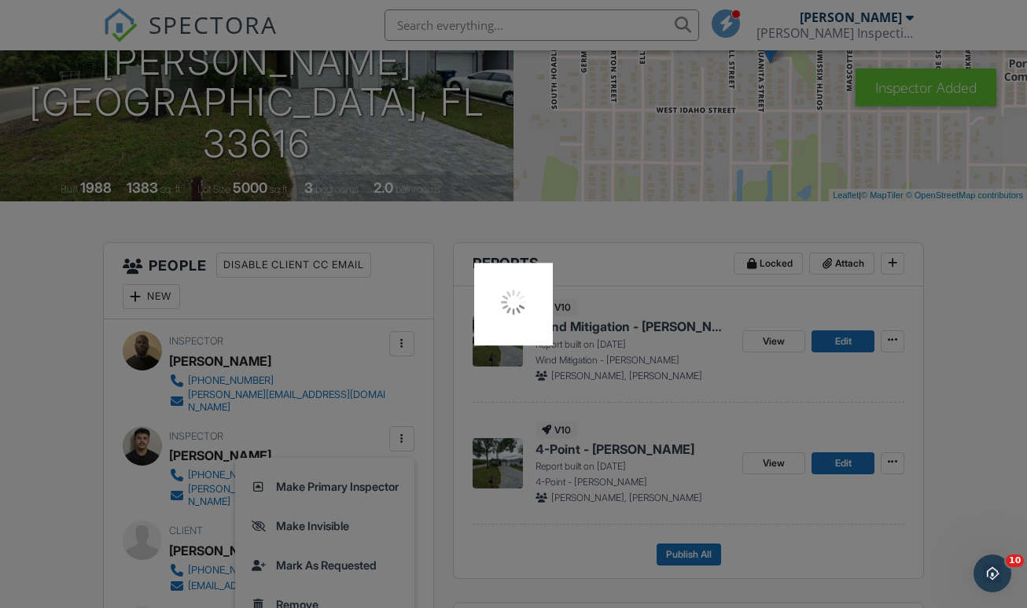
click at [373, 492] on div at bounding box center [513, 304] width 1027 height 608
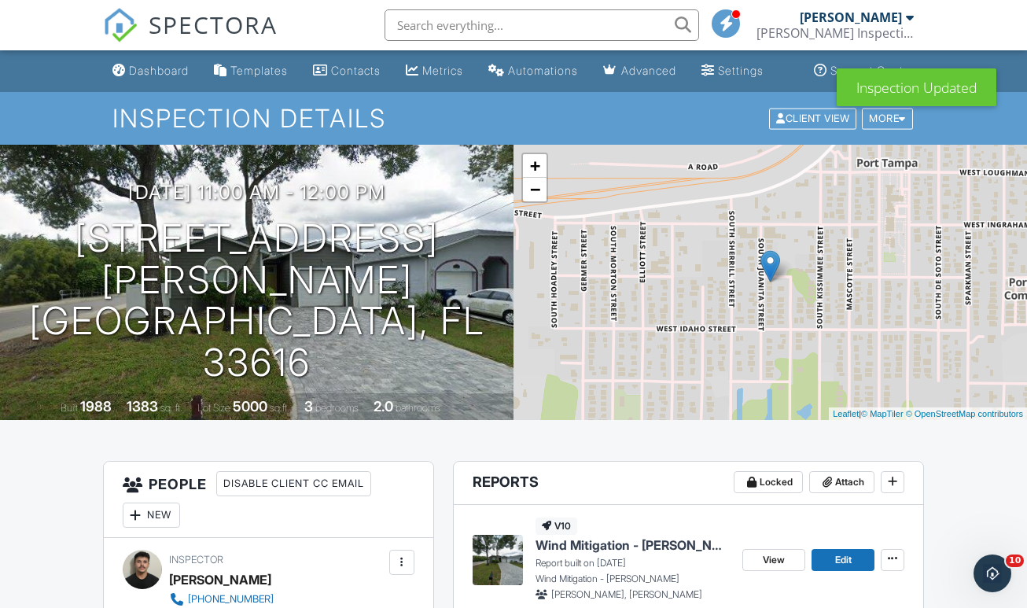
click at [175, 24] on span "SPECTORA" at bounding box center [213, 24] width 129 height 33
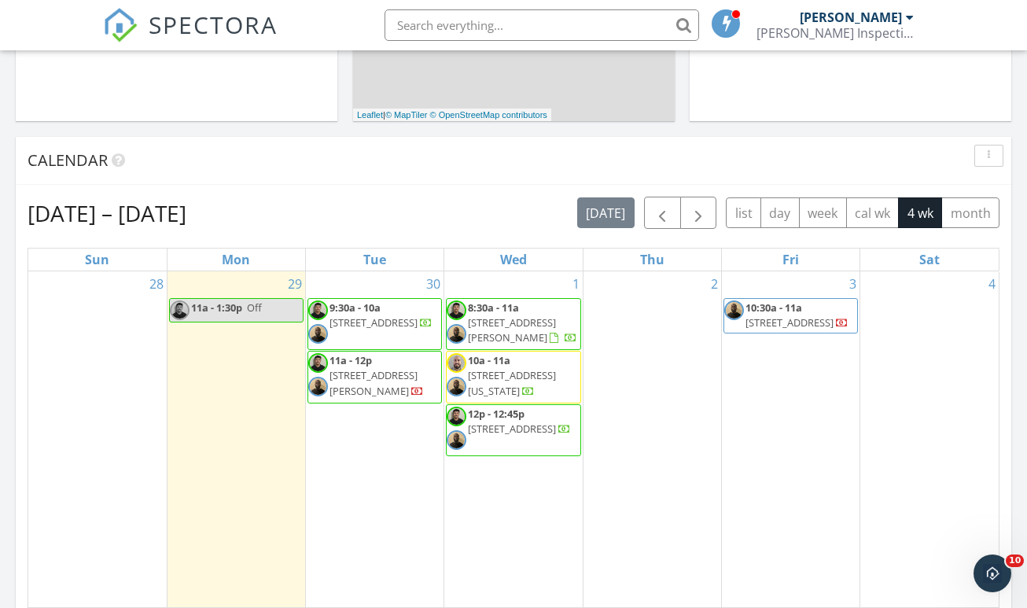
scroll to position [673, 0]
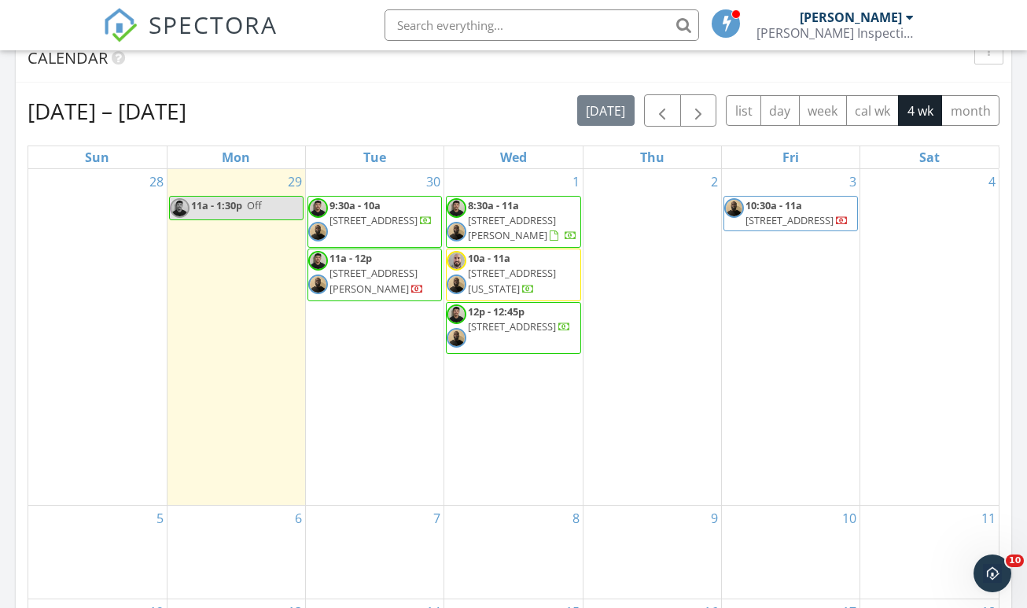
click at [818, 213] on span "[STREET_ADDRESS]" at bounding box center [789, 220] width 88 height 14
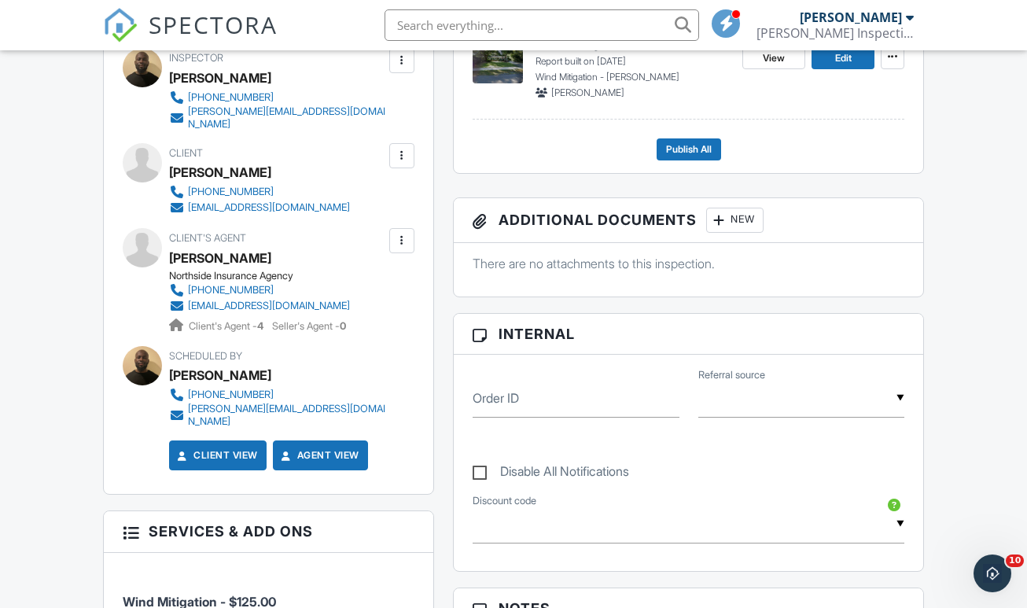
scroll to position [227, 0]
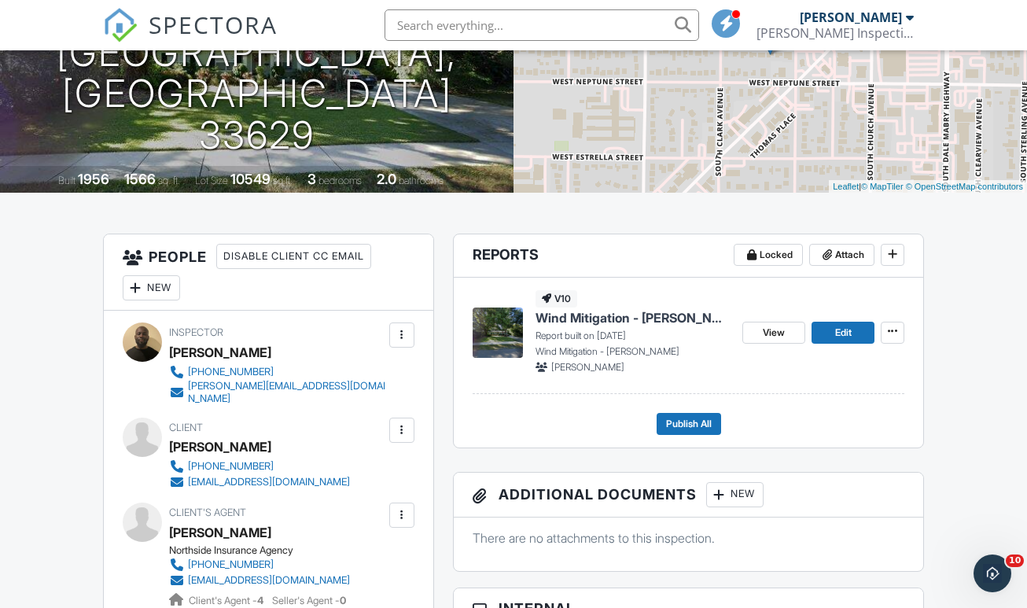
click at [153, 300] on div "New" at bounding box center [151, 287] width 57 height 25
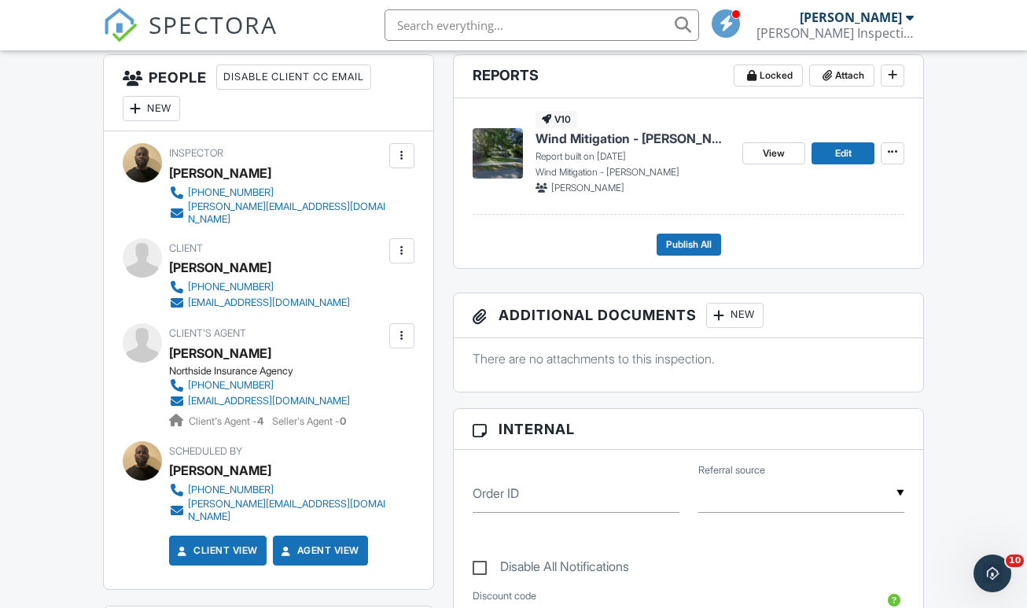
scroll to position [208, 0]
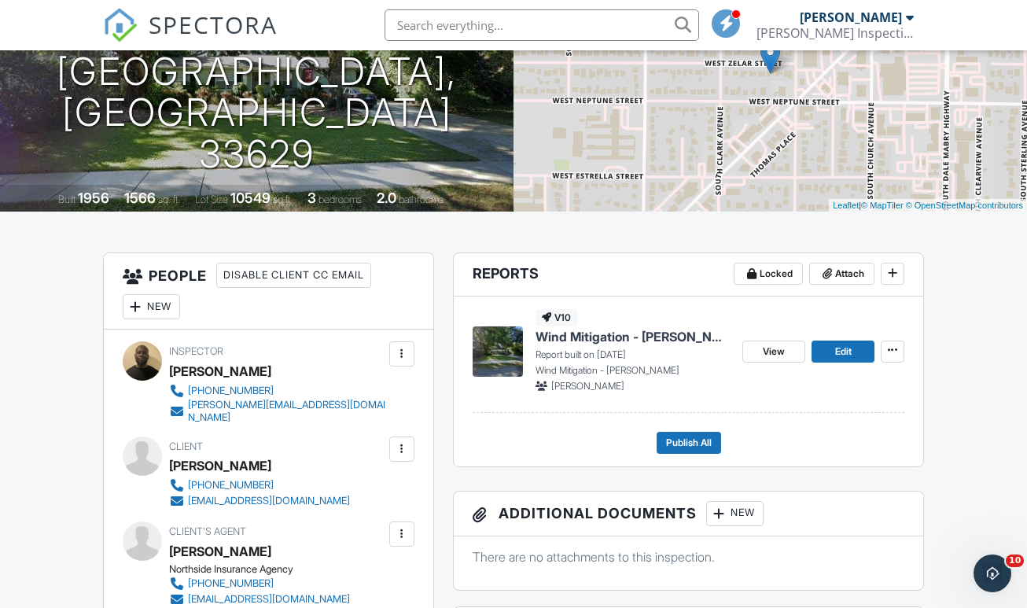
click at [165, 319] on div "New" at bounding box center [151, 306] width 57 height 25
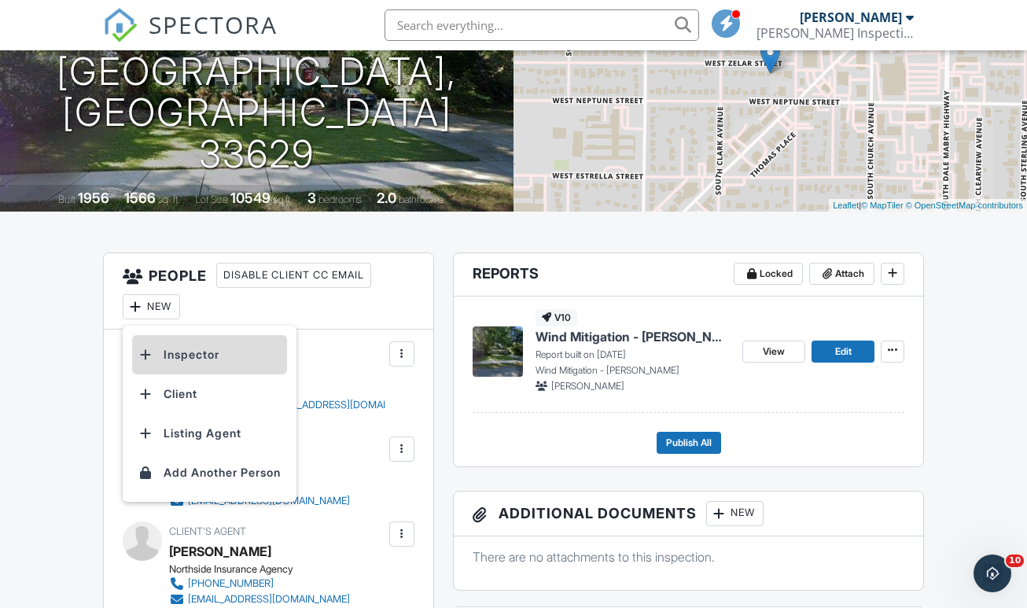
click at [200, 374] on li "Inspector" at bounding box center [209, 354] width 155 height 39
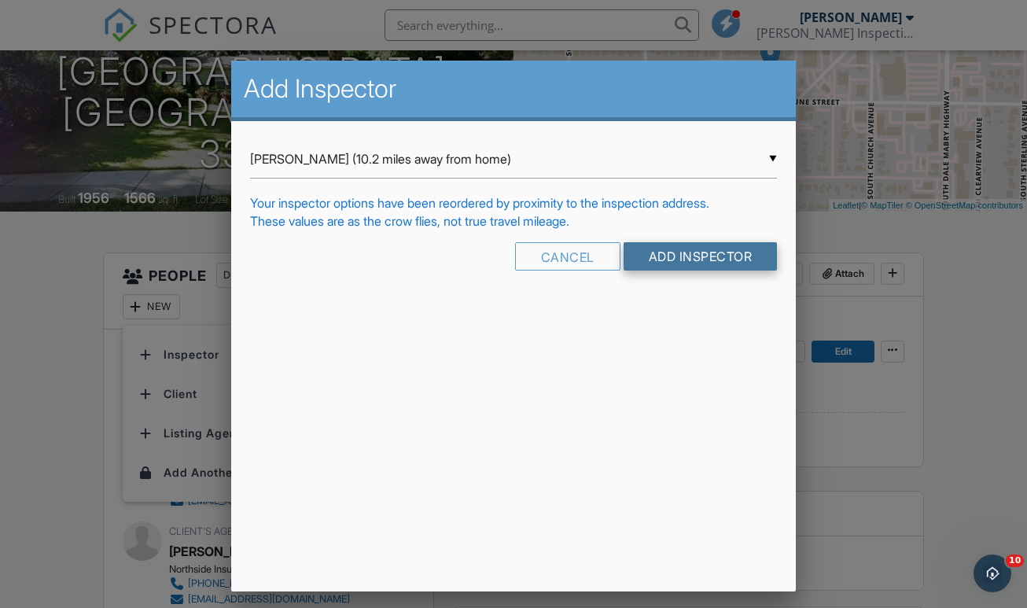
click at [708, 258] on input "Add Inspector" at bounding box center [700, 256] width 154 height 28
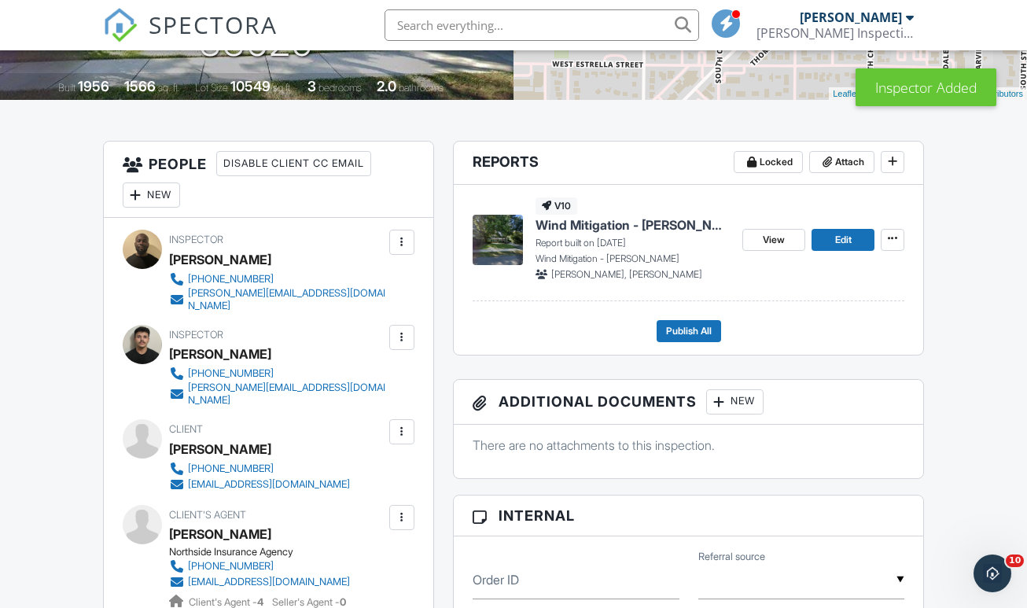
scroll to position [287, 0]
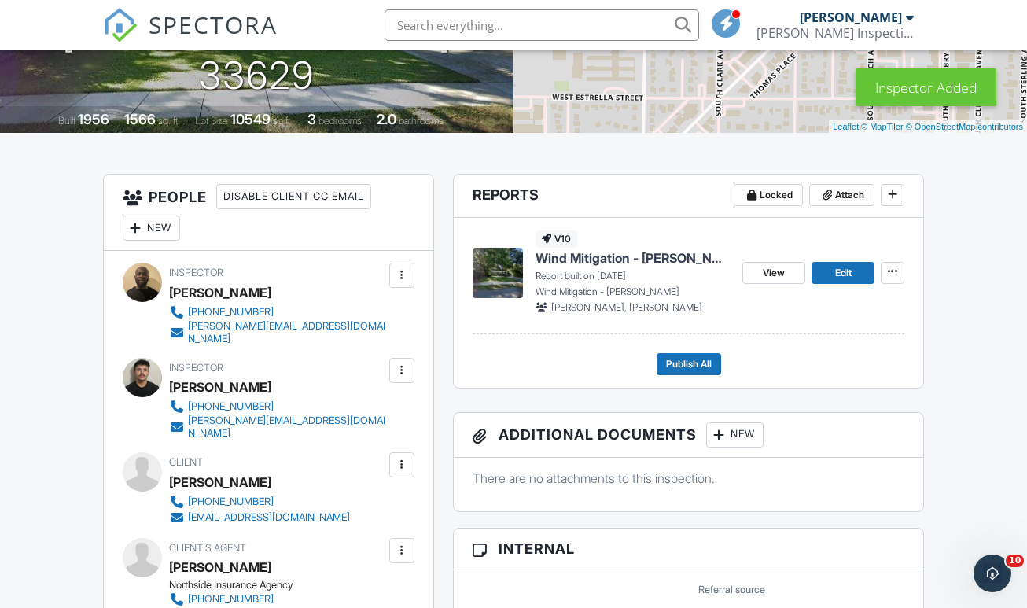
click at [410, 374] on div at bounding box center [401, 370] width 25 height 25
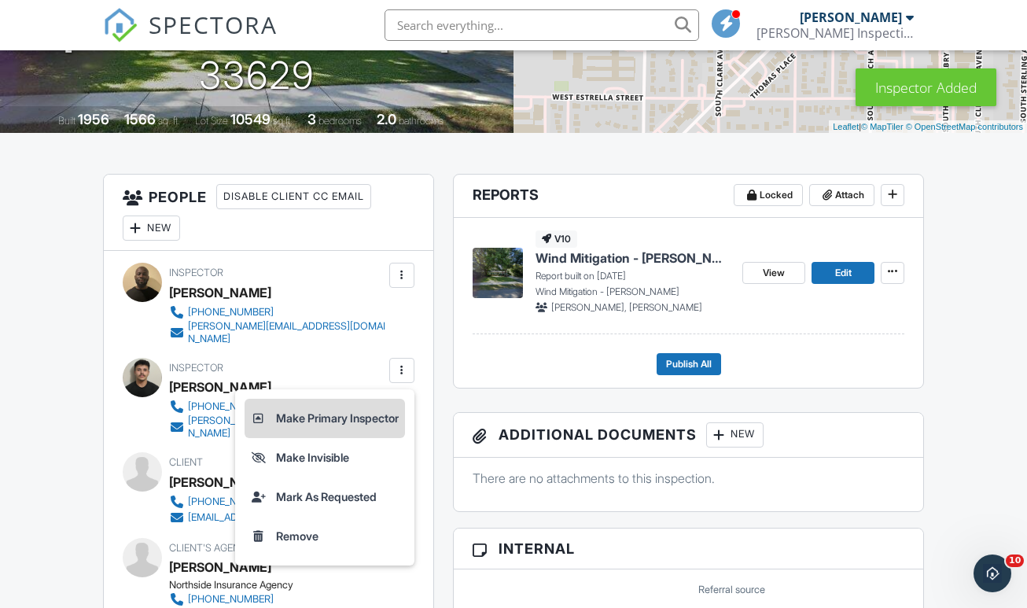
click at [377, 424] on li "Make Primary Inspector" at bounding box center [324, 418] width 160 height 39
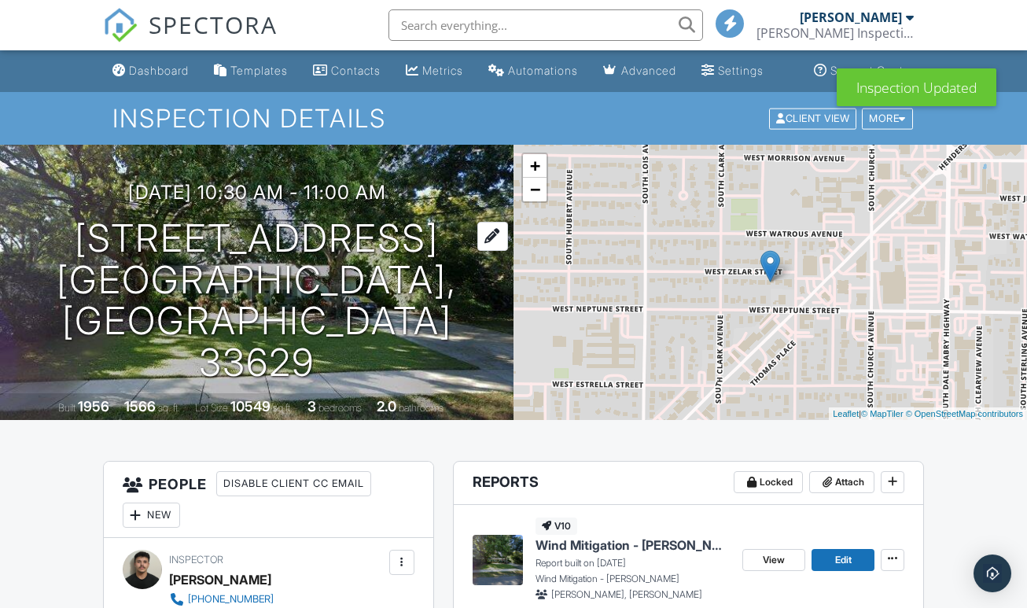
click at [220, 298] on h1 "4008 W Zelar St Tampa, FL 33629" at bounding box center [256, 301] width 463 height 166
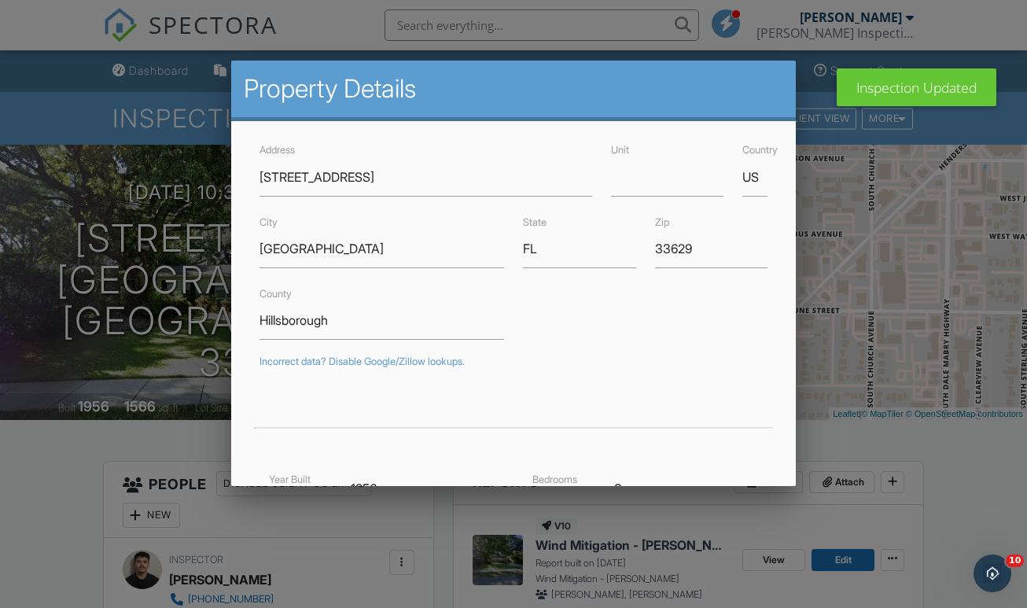
click at [50, 457] on div at bounding box center [513, 300] width 1027 height 759
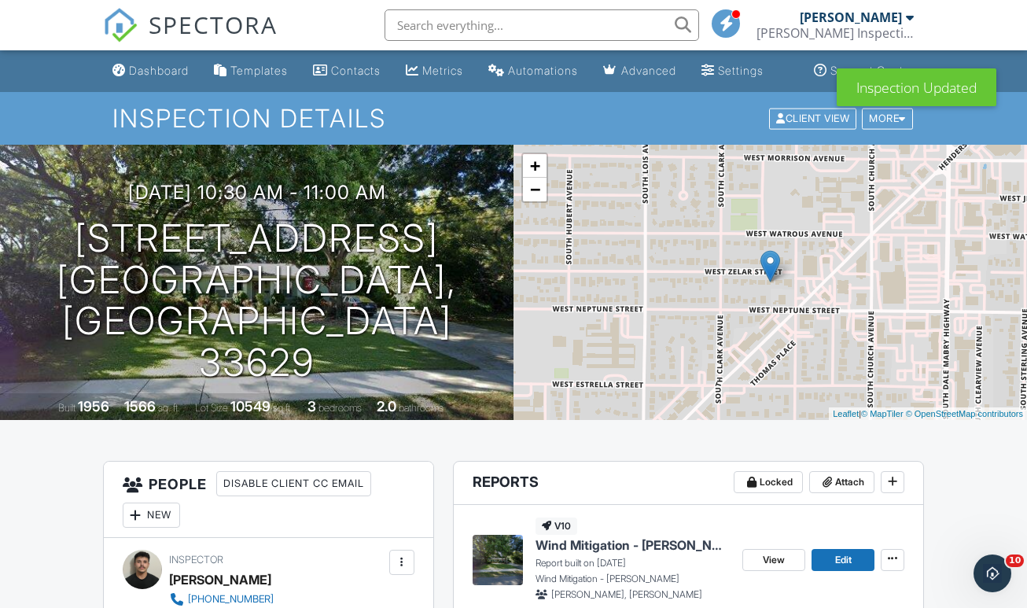
click at [175, 24] on span "SPECTORA" at bounding box center [213, 24] width 129 height 33
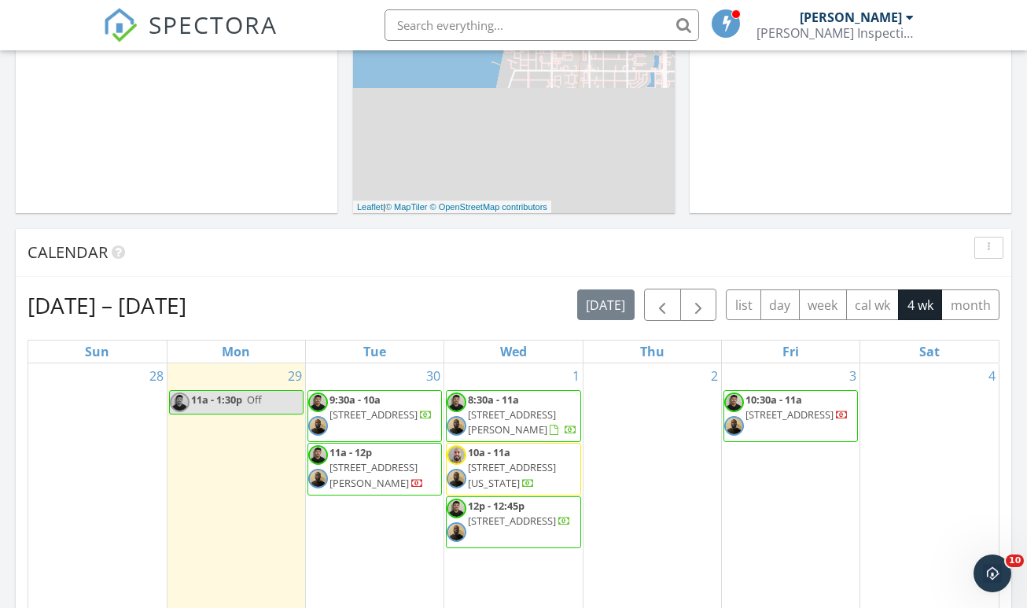
scroll to position [477, 0]
